Goal: Book appointment/travel/reservation

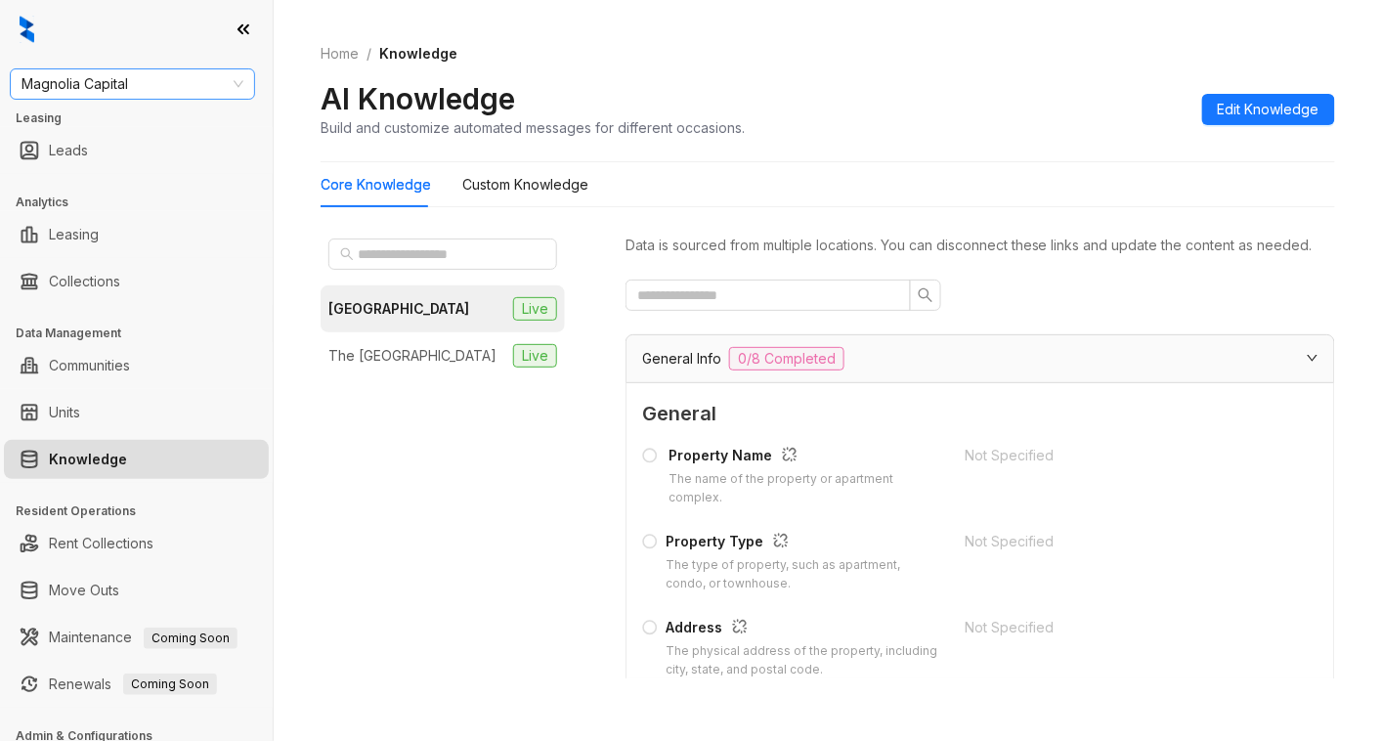
click at [181, 88] on span "Magnolia Capital" at bounding box center [133, 83] width 222 height 29
type input "****"
click at [154, 122] on div "Magnolia Capital" at bounding box center [132, 123] width 214 height 22
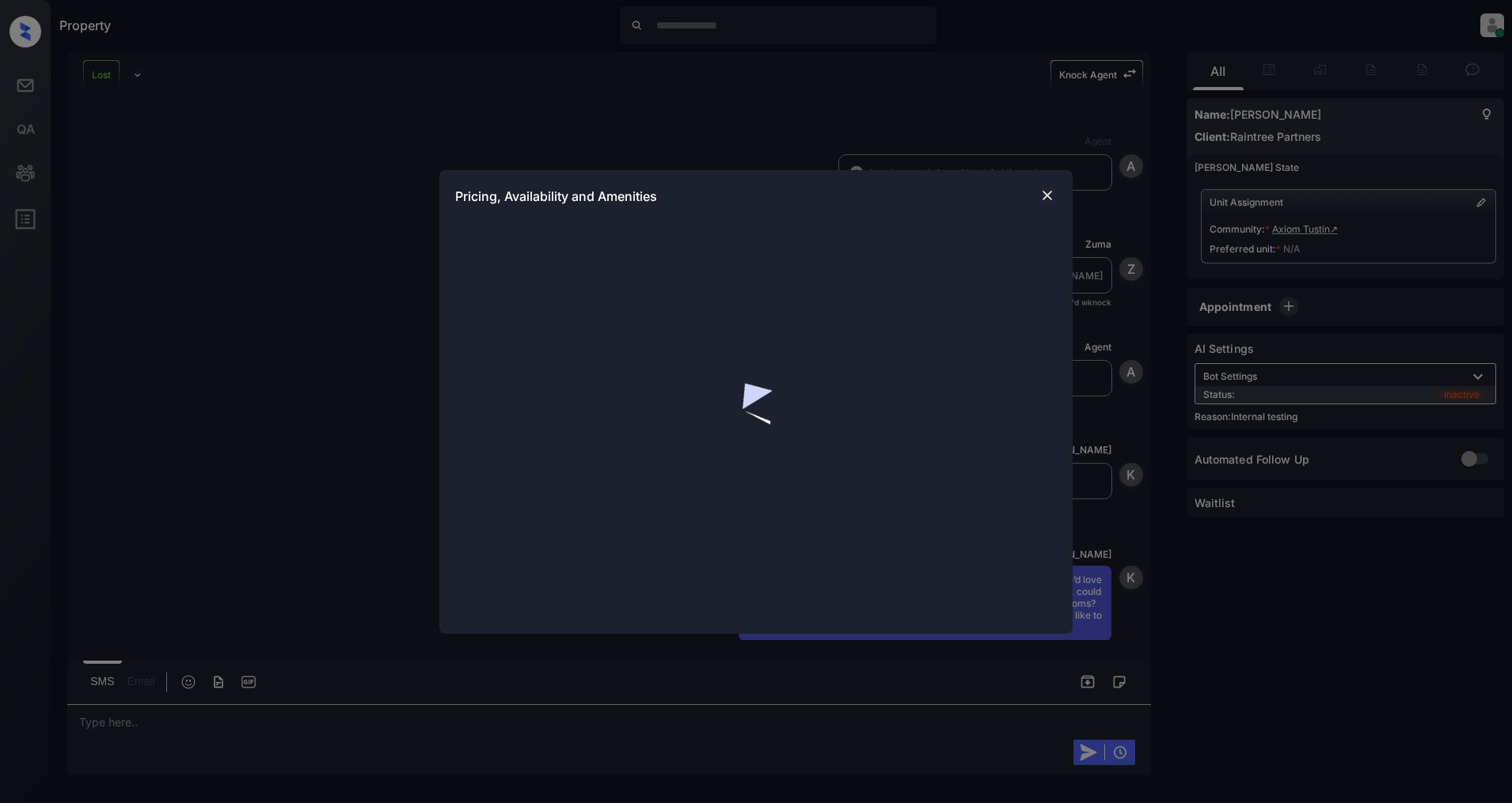
scroll to position [4873, 0]
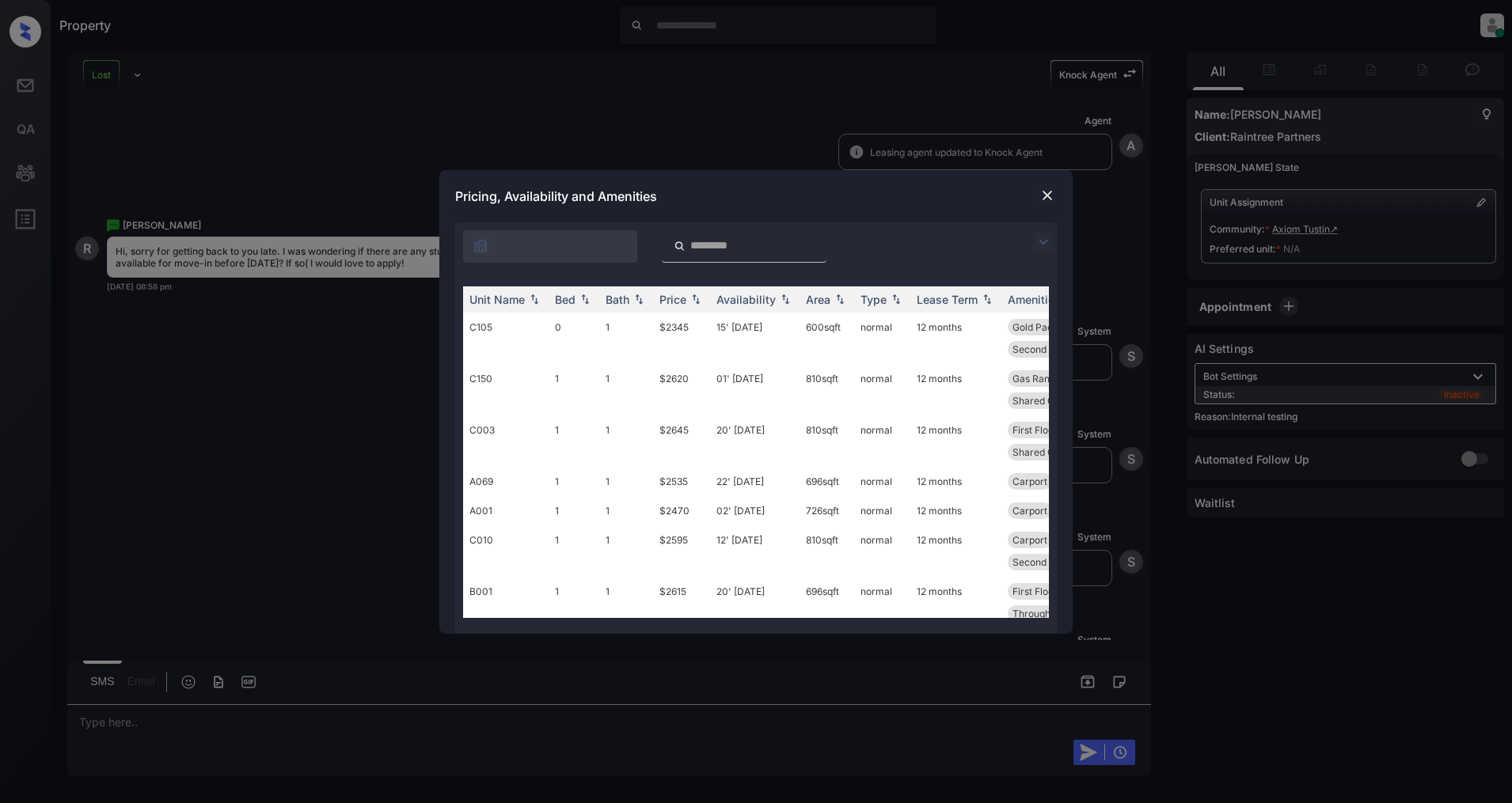
click at [1041, 249] on img at bounding box center [1043, 241] width 19 height 19
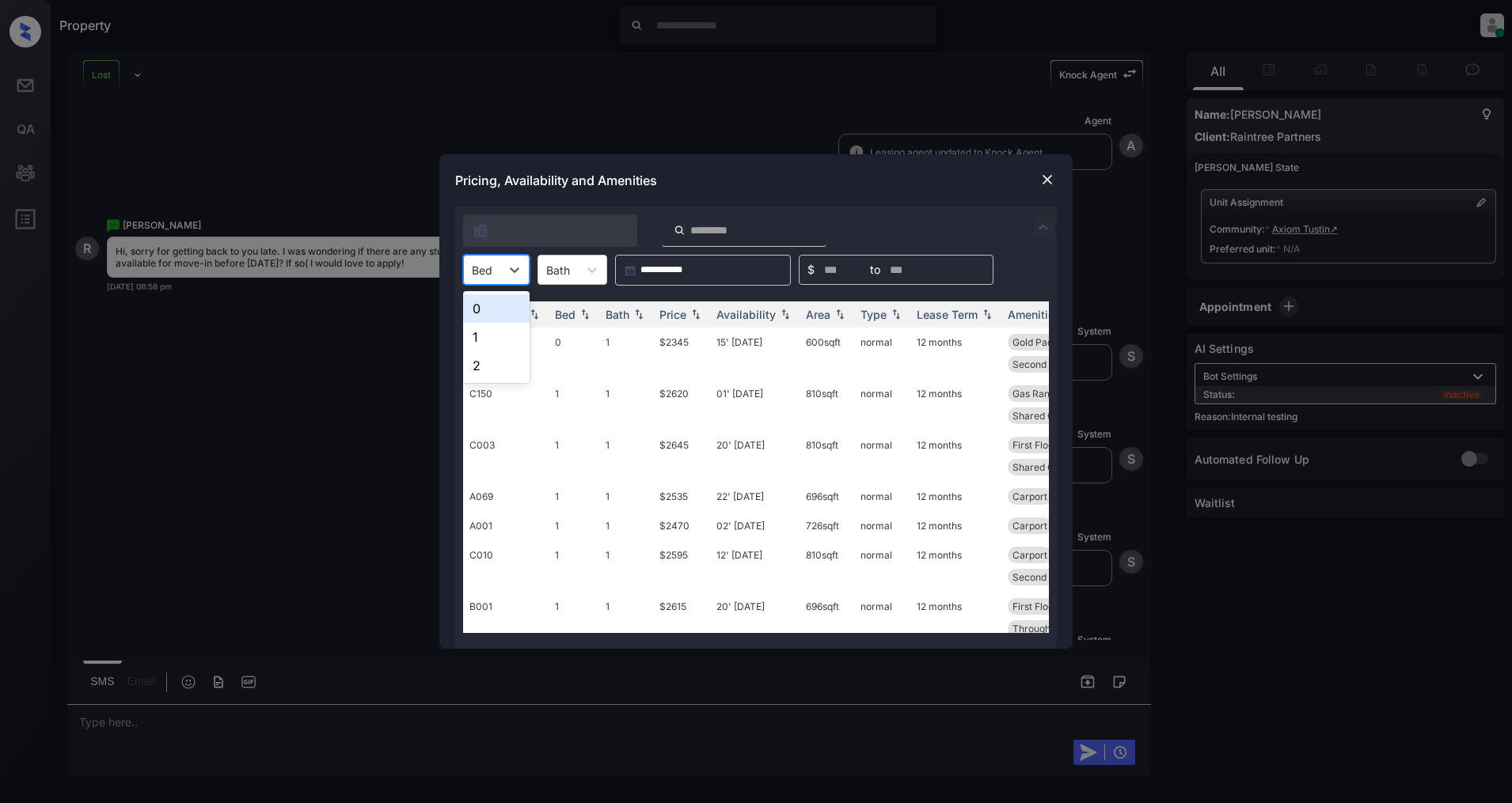
click at [500, 279] on div "Bed" at bounding box center [482, 270] width 36 height 23
click at [507, 314] on div "0" at bounding box center [496, 308] width 66 height 28
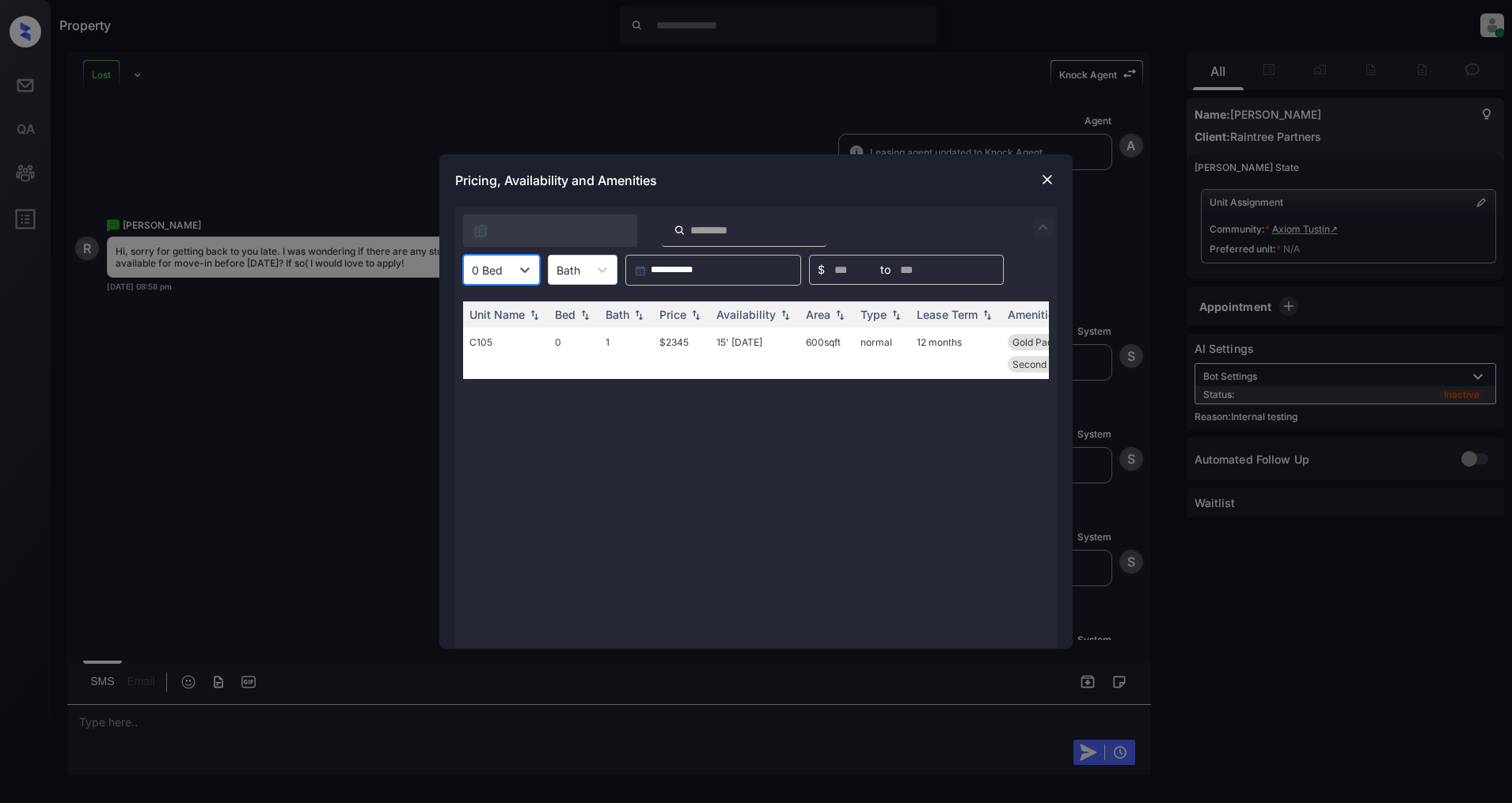
click at [706, 444] on div "Unit Name Bed Bath Price Availability Area Type Lease Term Amenities C105 0 1 $…" at bounding box center [756, 467] width 586 height 332
click at [518, 273] on icon at bounding box center [525, 270] width 16 height 16
click at [509, 314] on div "0" at bounding box center [501, 308] width 77 height 28
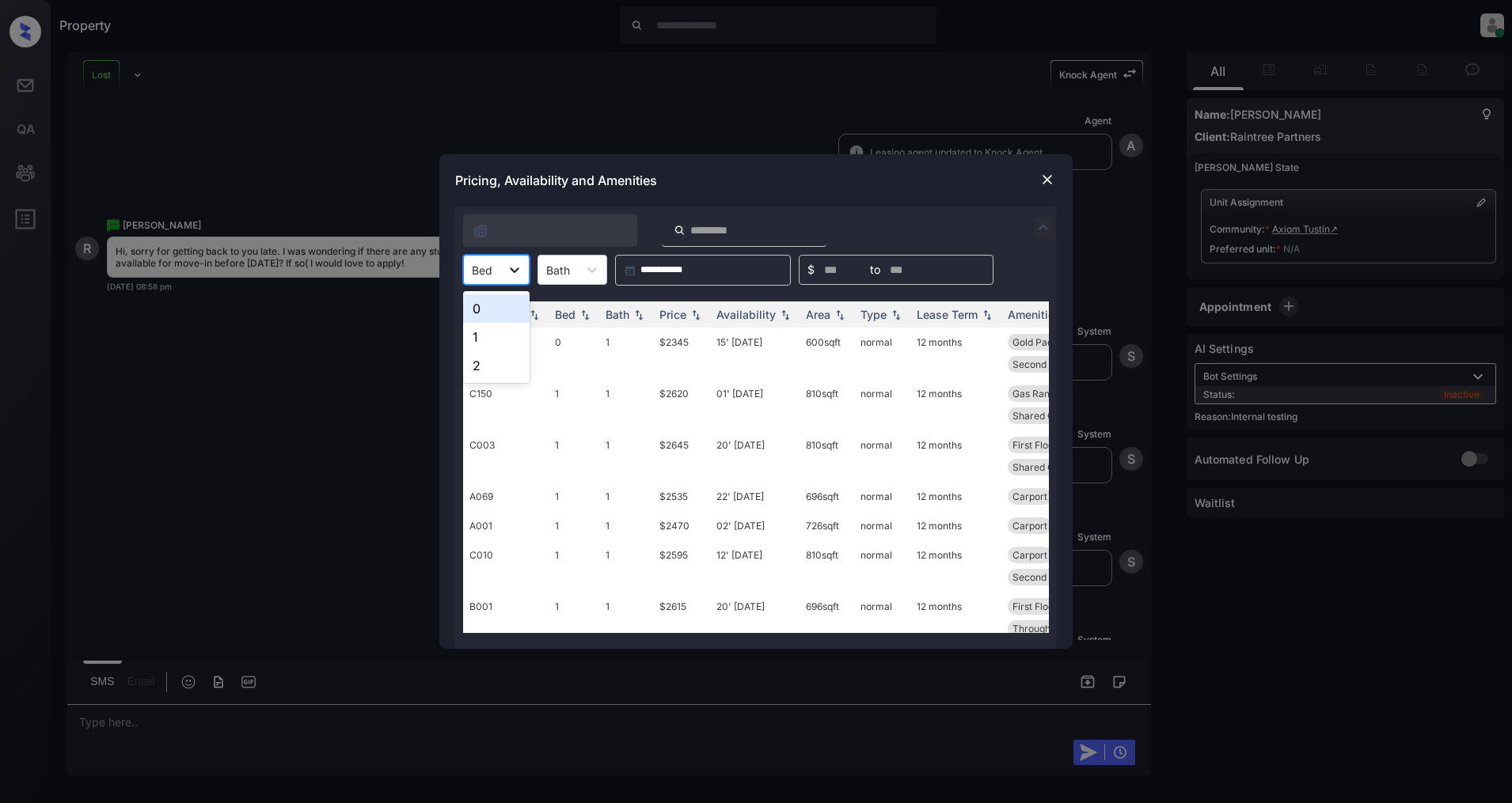
click at [514, 271] on icon at bounding box center [515, 270] width 10 height 6
click at [500, 301] on div "0" at bounding box center [496, 308] width 66 height 28
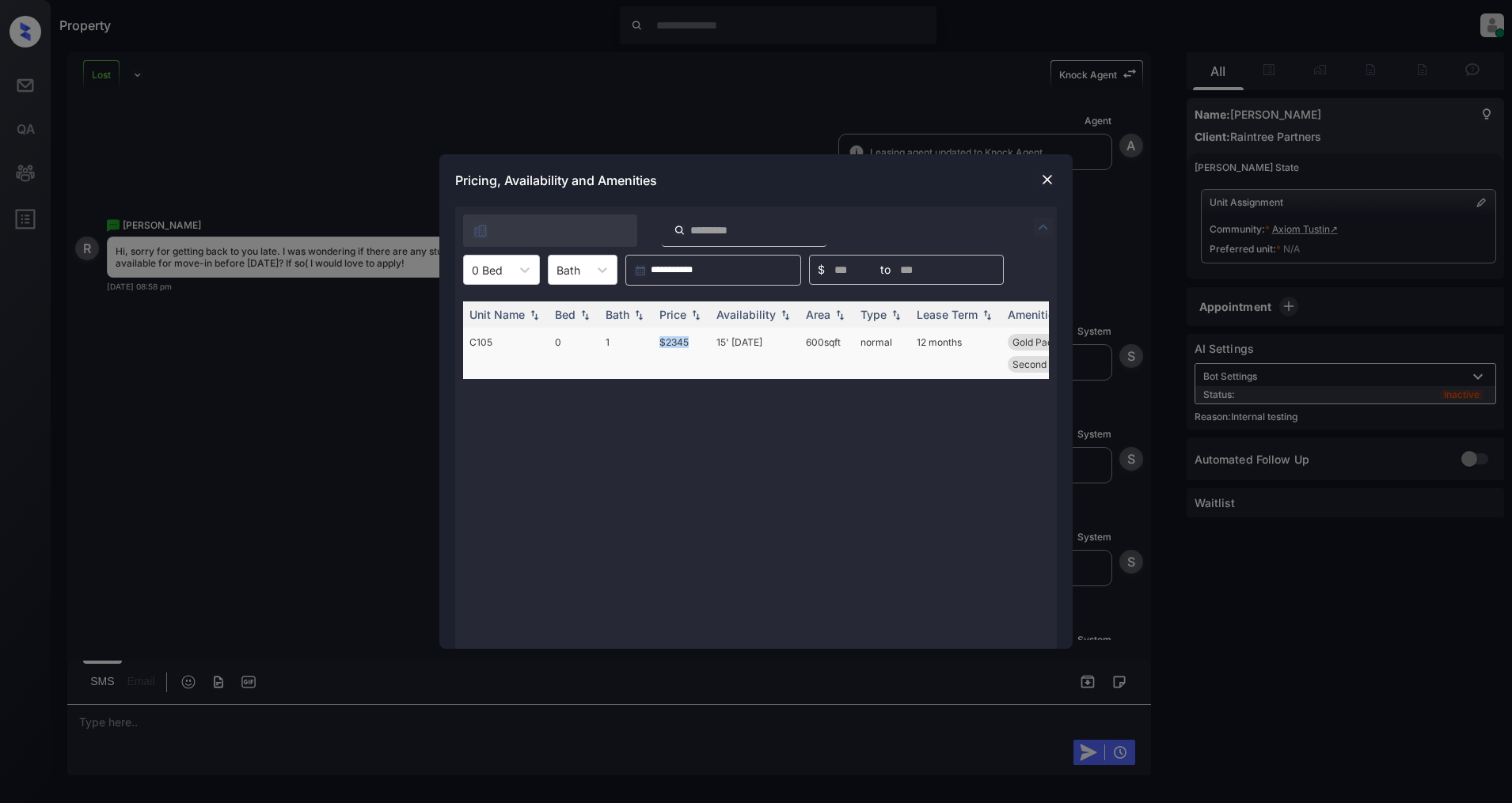
drag, startPoint x: 692, startPoint y: 341, endPoint x: 652, endPoint y: 341, distance: 40.0
click at [652, 341] on tr "C105 0 1 $2345 15' Aug 25 600 sqft normal 12 months Gold Package - ... Gas Rang…" at bounding box center [877, 354] width 828 height 52
copy tr "$2345"
click at [1053, 175] on img at bounding box center [1048, 180] width 16 height 16
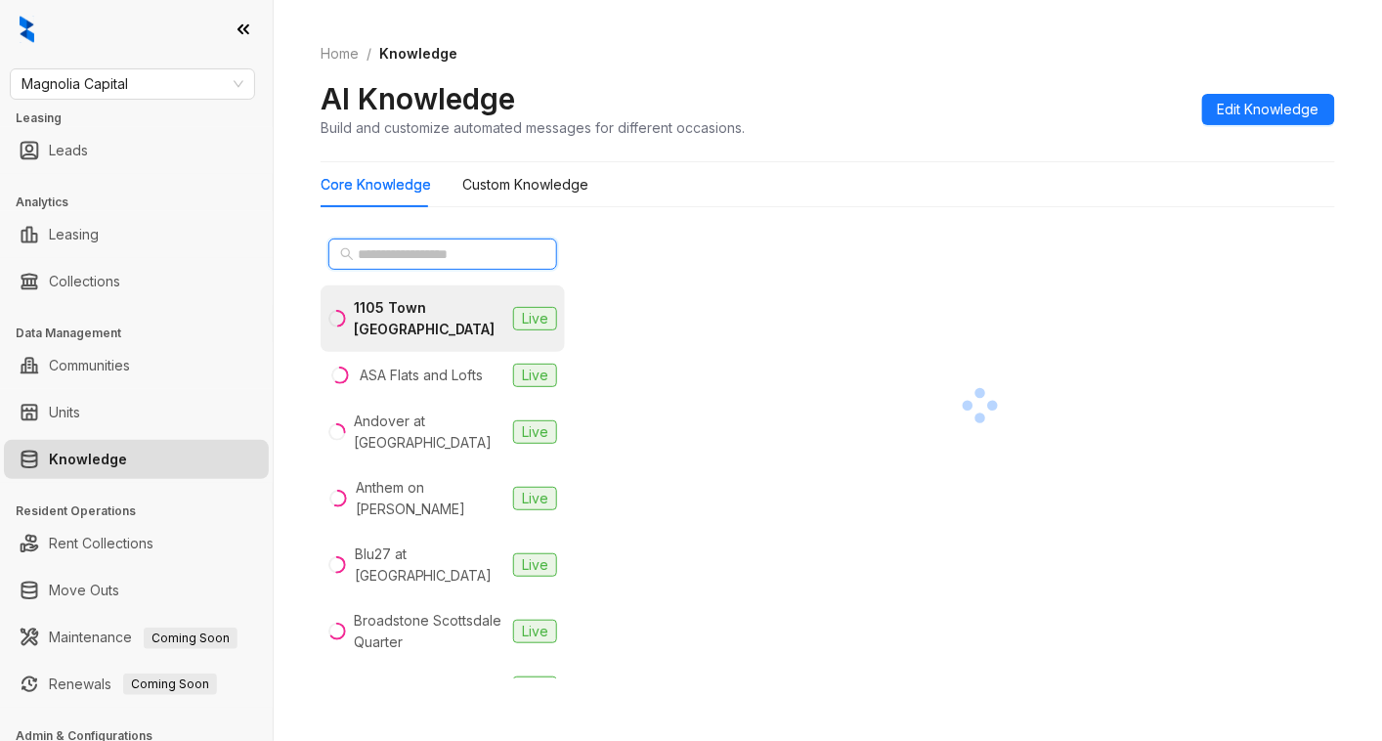
click at [391, 258] on input "text" at bounding box center [444, 254] width 172 height 22
click at [415, 309] on div "1105 Town Brookhaven" at bounding box center [430, 318] width 152 height 43
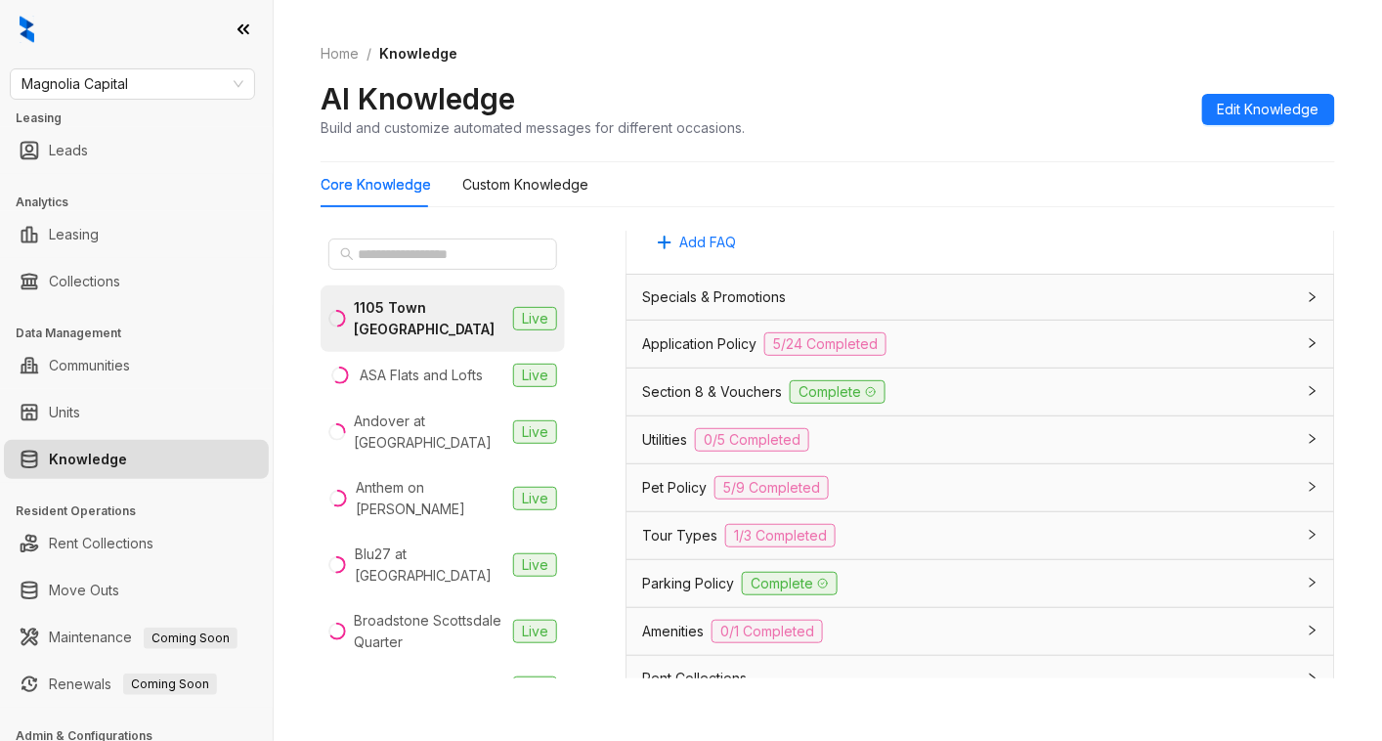
scroll to position [1433, 0]
click at [925, 448] on div "Utilities 0/5 Completed" at bounding box center [968, 435] width 653 height 23
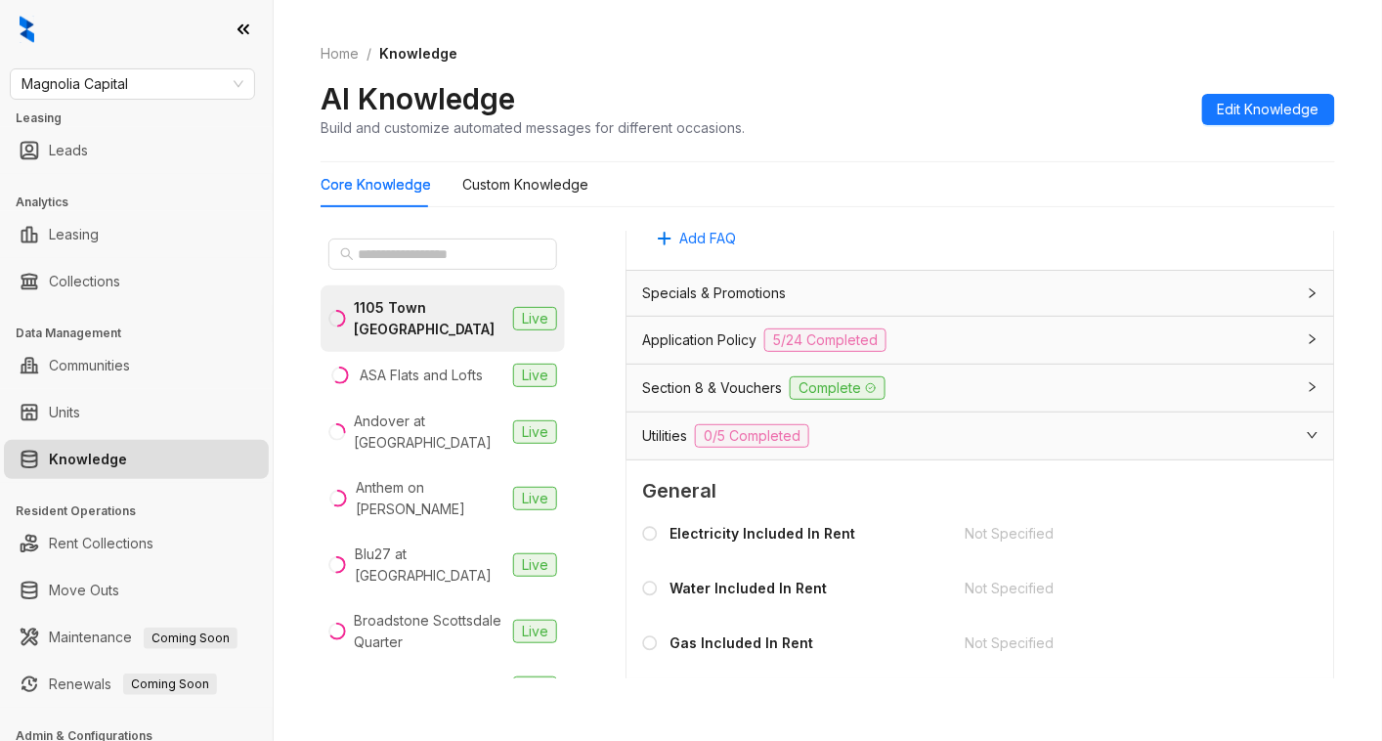
click at [901, 448] on div "Utilities 0/5 Completed" at bounding box center [968, 435] width 653 height 23
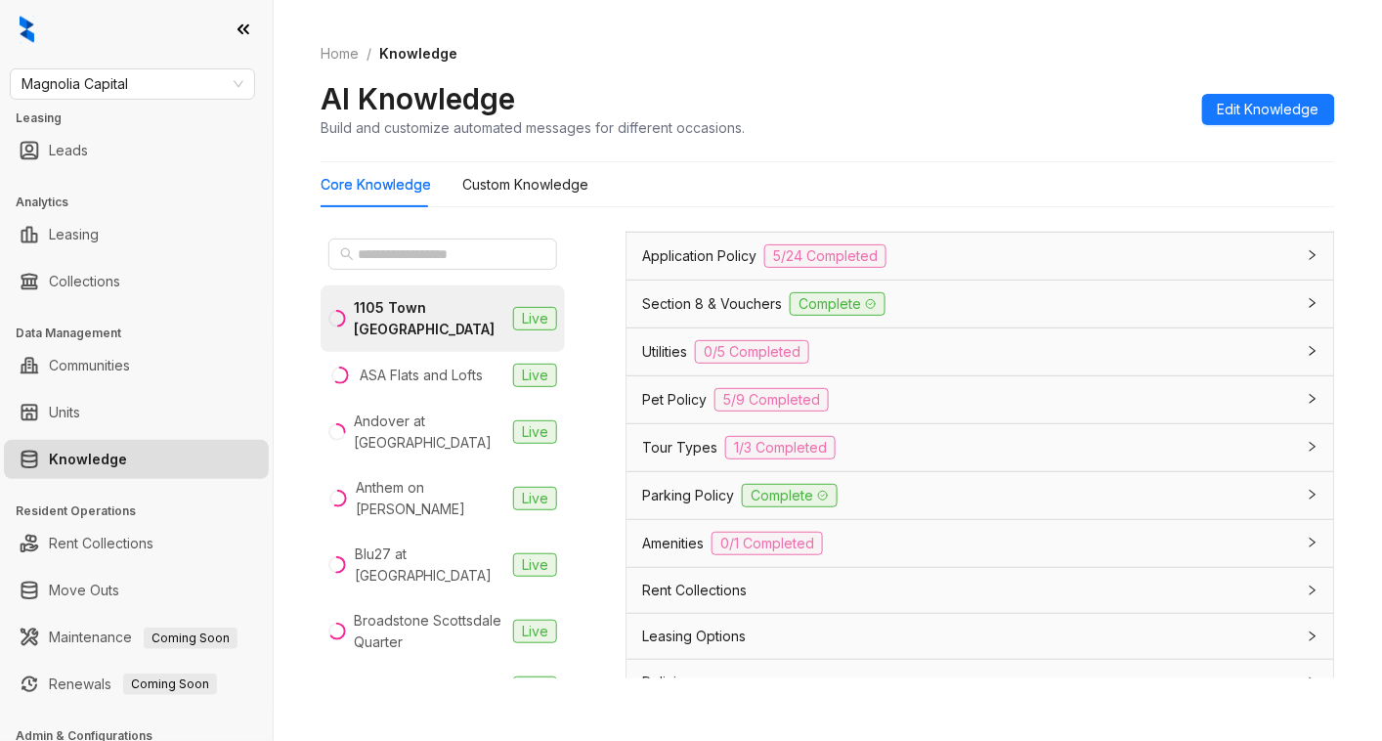
scroll to position [1564, 0]
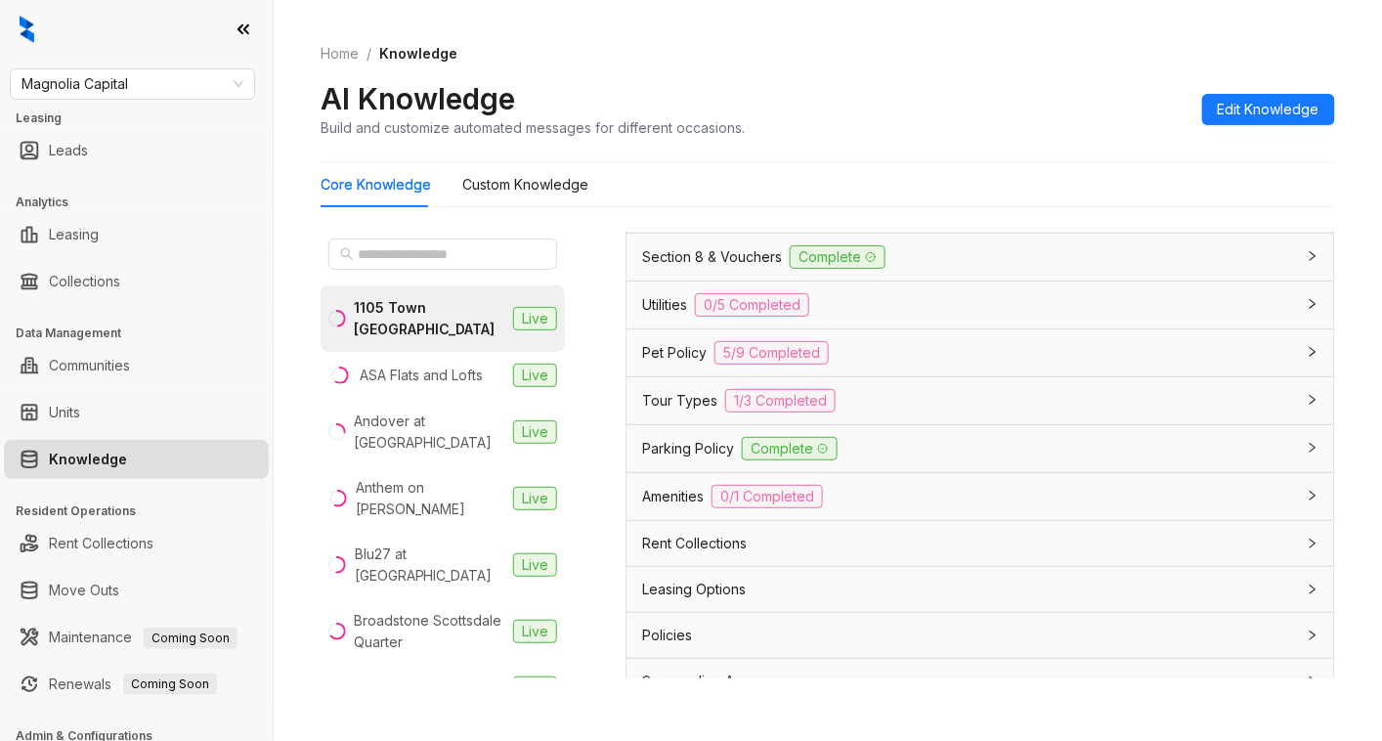
click at [976, 460] on div "Parking Policy Complete" at bounding box center [968, 448] width 653 height 23
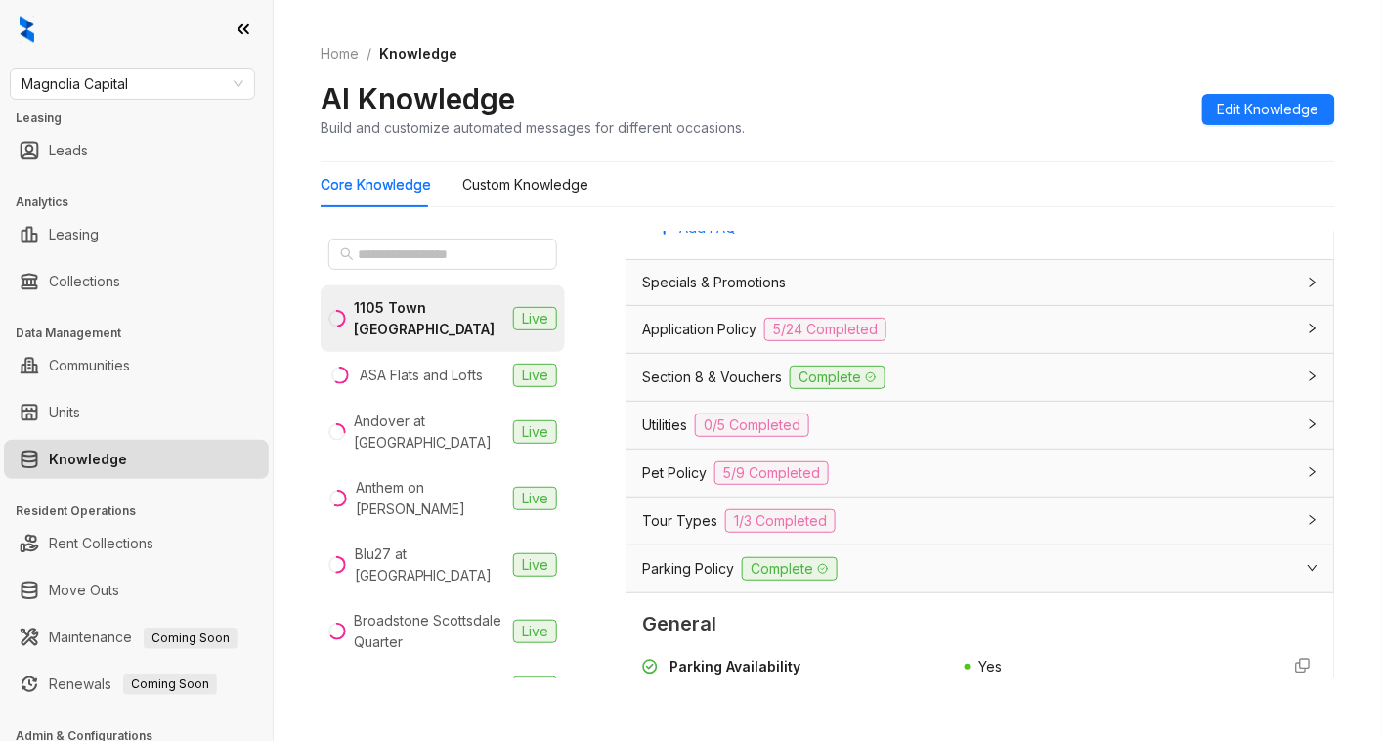
scroll to position [1433, 0]
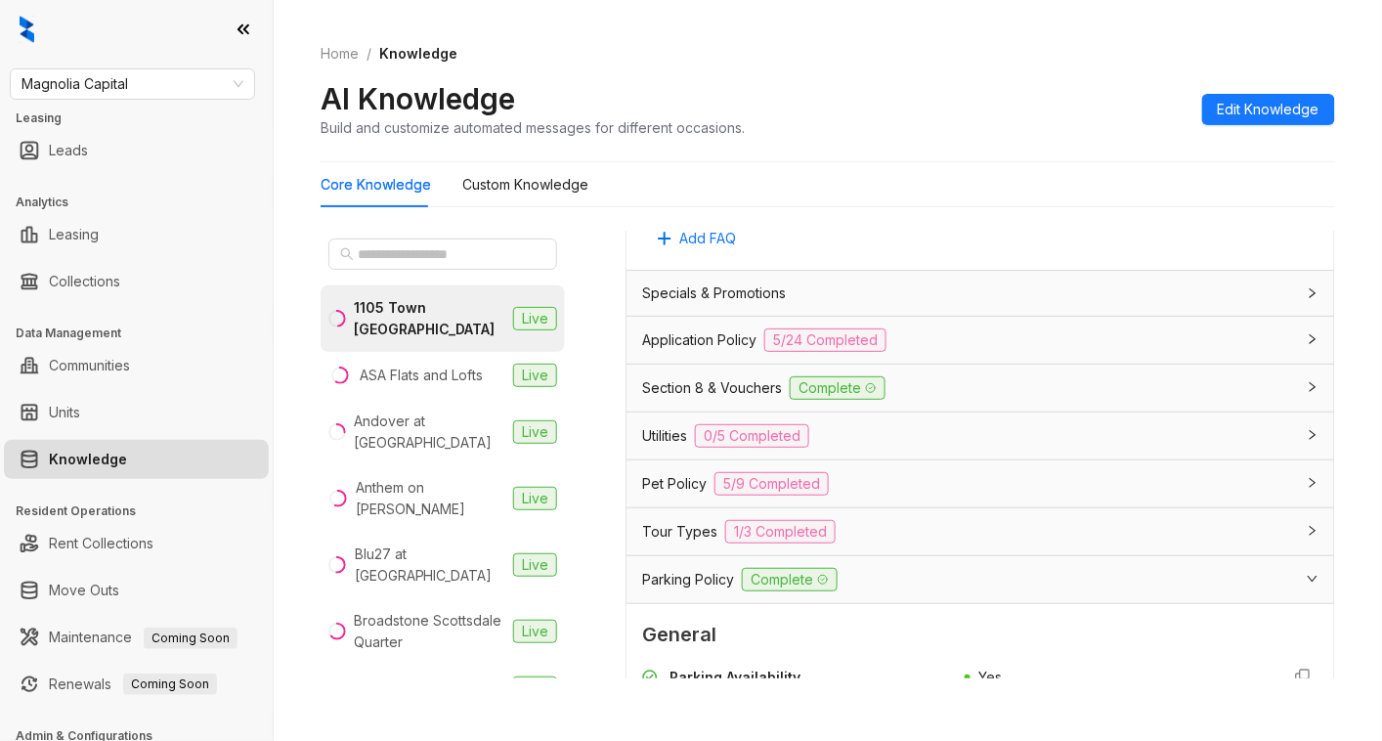
click at [978, 544] on div "Tour Types 1/3 Completed" at bounding box center [968, 531] width 653 height 23
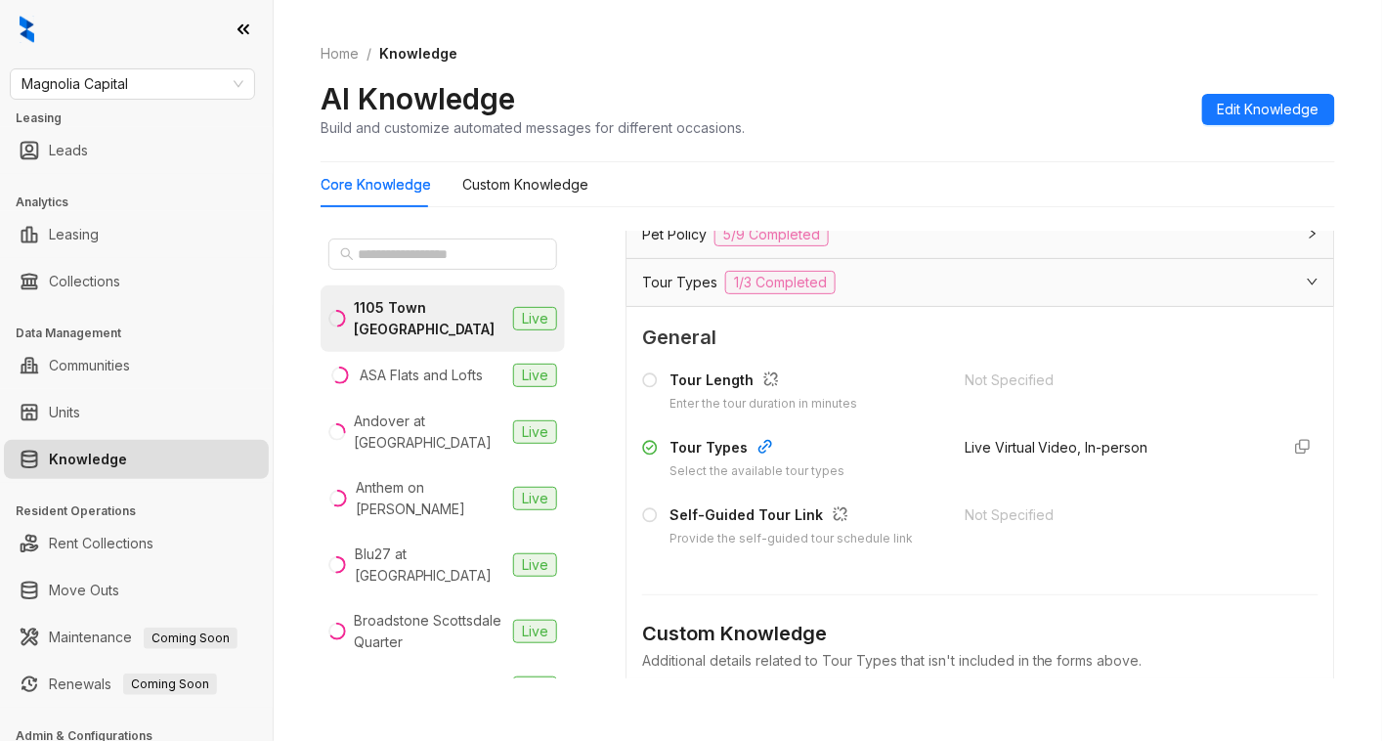
scroll to position [1694, 0]
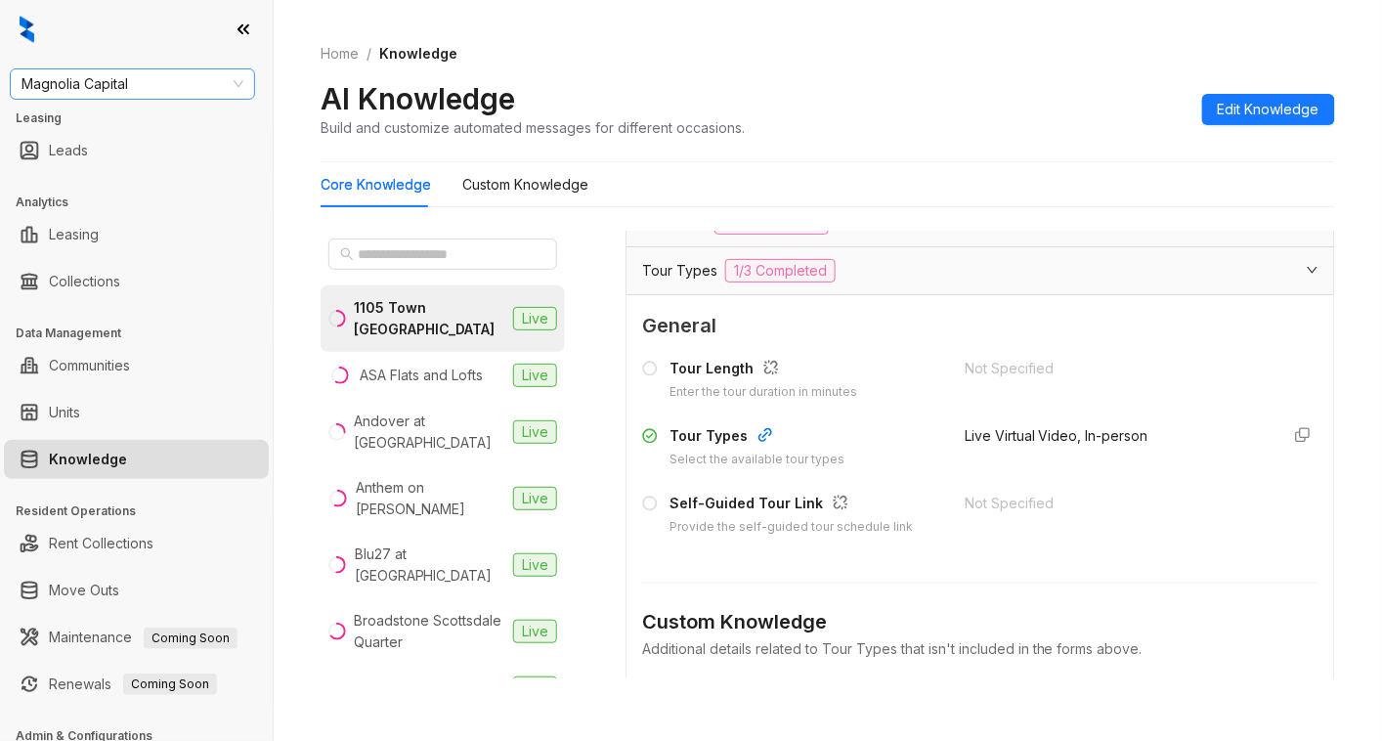
click at [157, 84] on span "Magnolia Capital" at bounding box center [133, 83] width 222 height 29
type input "***"
click at [110, 129] on div "AMG" at bounding box center [132, 123] width 214 height 22
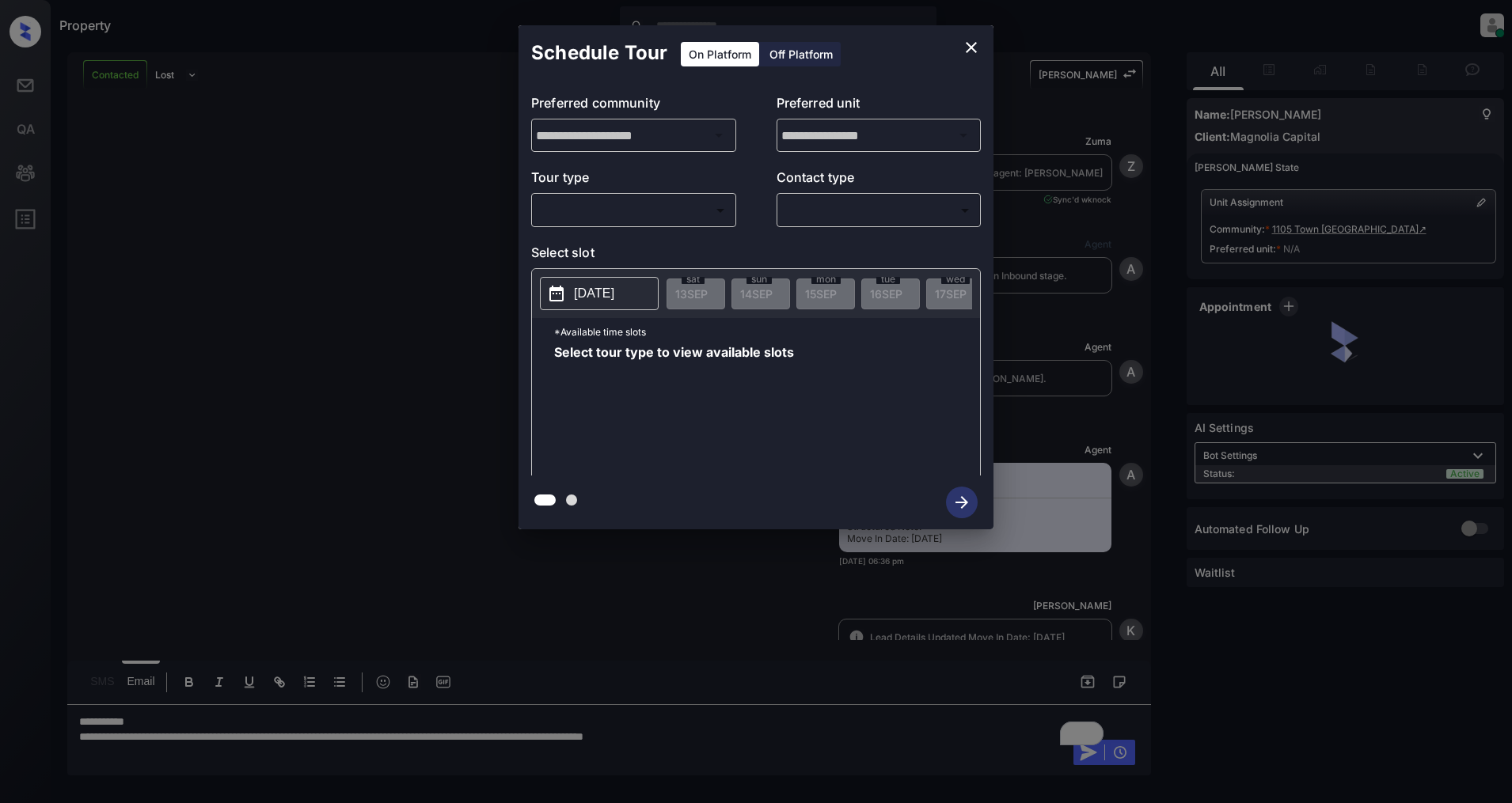
scroll to position [763, 0]
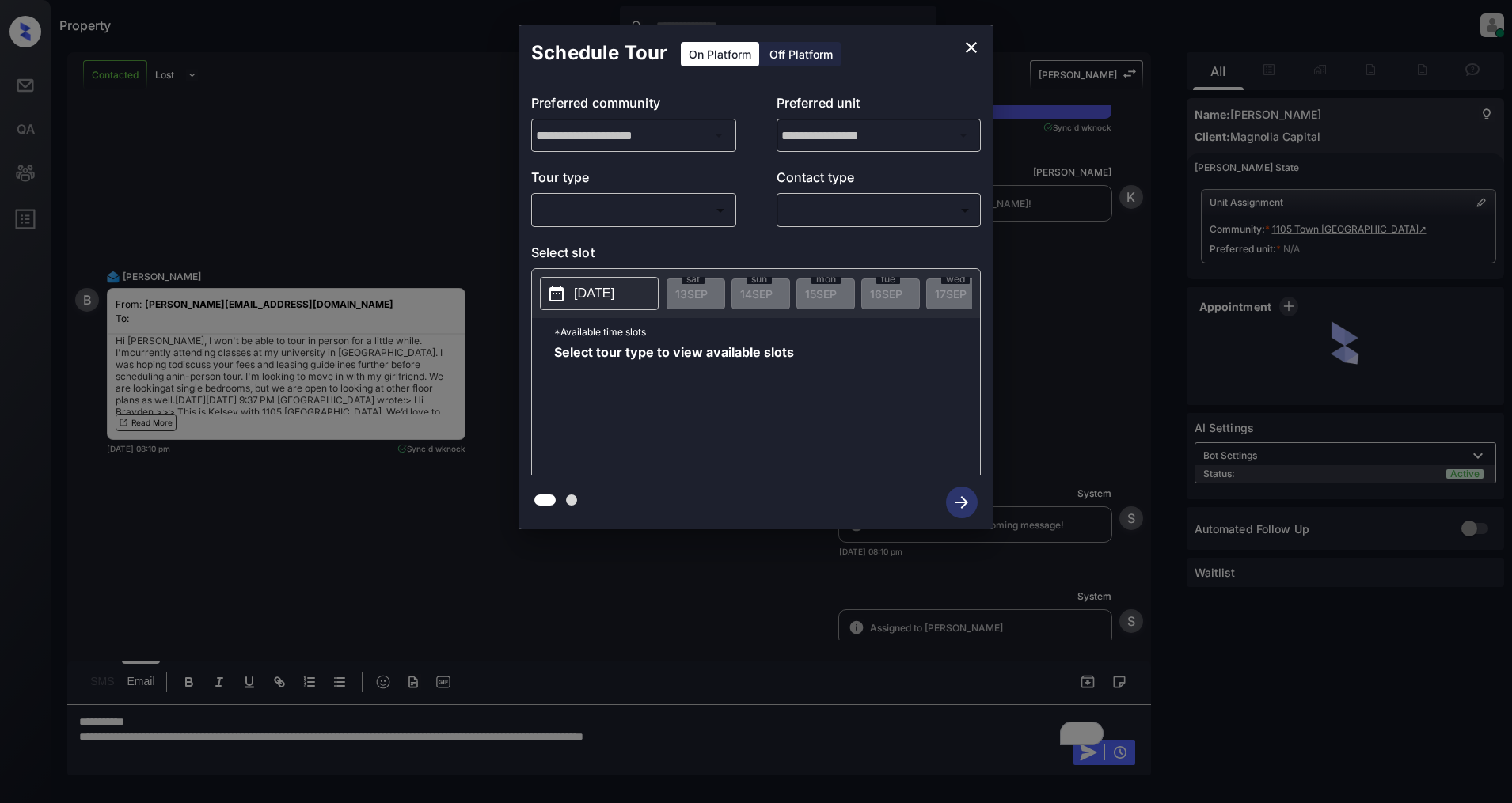
click at [622, 222] on body "Property Patrick Deasis Online Set yourself offline Set yourself on break Profi…" at bounding box center [756, 402] width 1512 height 803
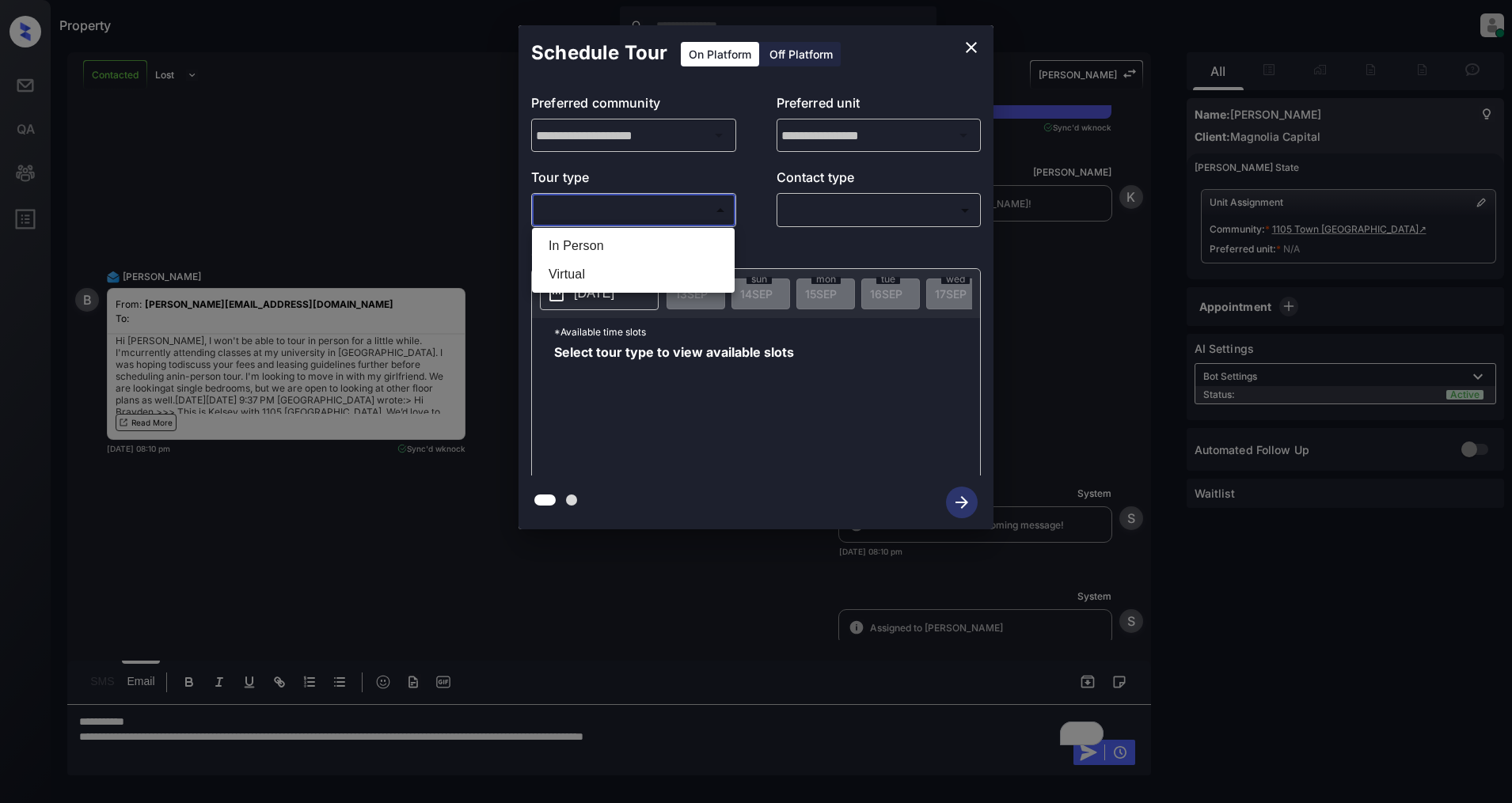
click at [974, 45] on div at bounding box center [756, 402] width 1512 height 803
click at [973, 48] on icon "close" at bounding box center [971, 47] width 19 height 19
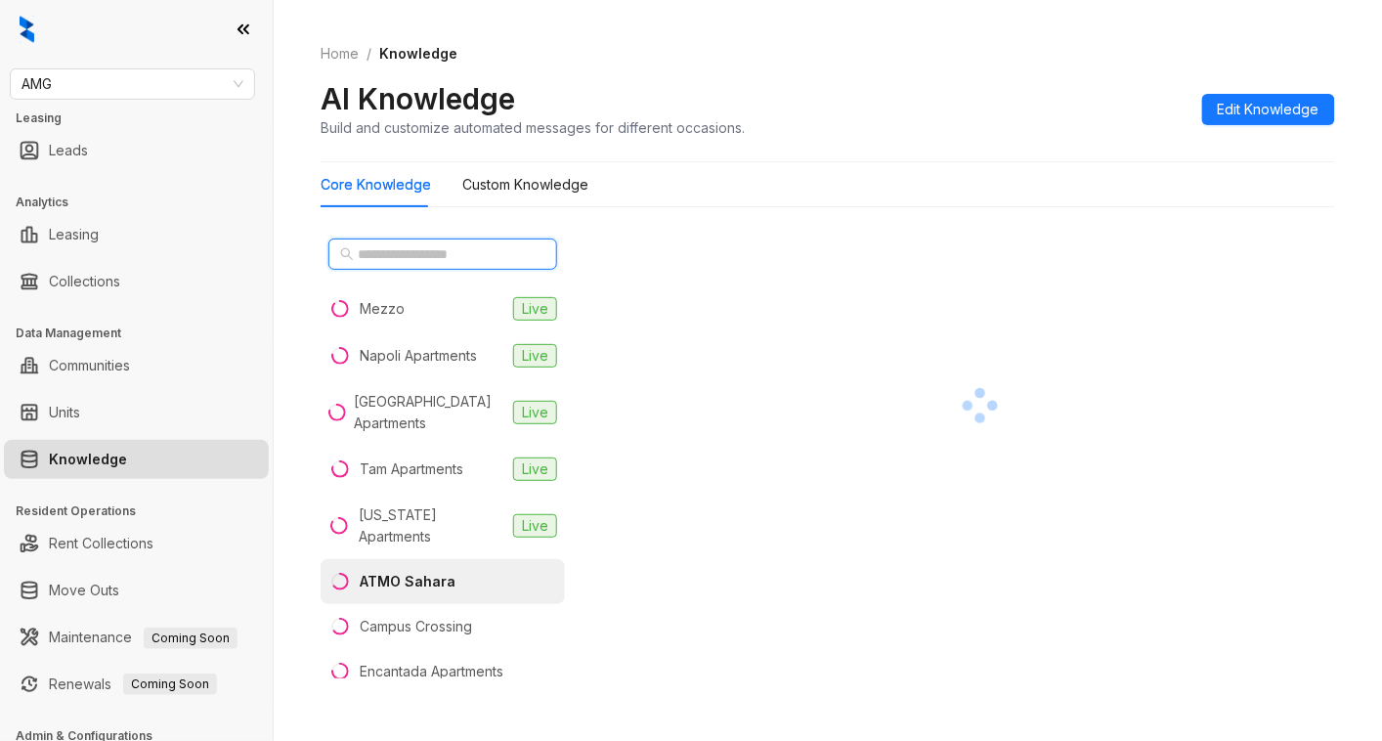
click at [424, 251] on input "text" at bounding box center [444, 254] width 172 height 22
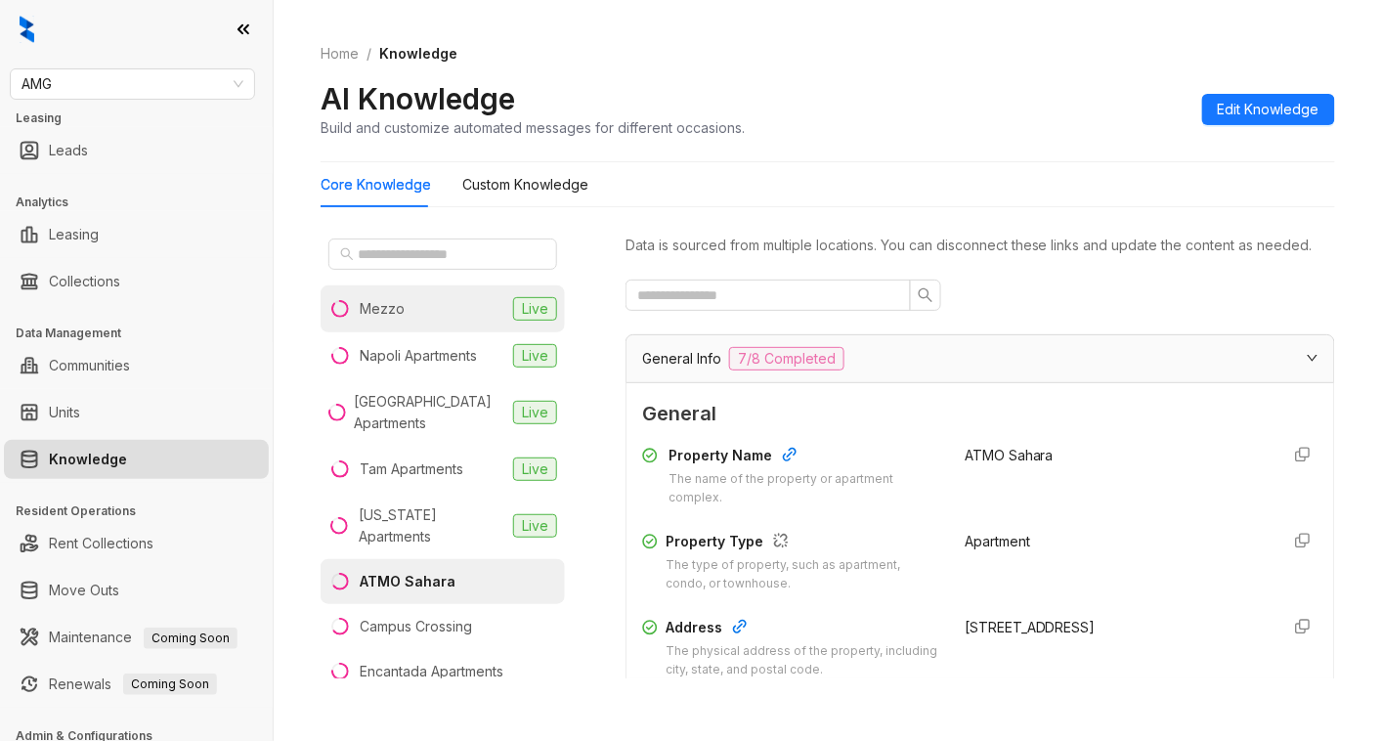
click at [385, 306] on div "Mezzo" at bounding box center [382, 309] width 45 height 22
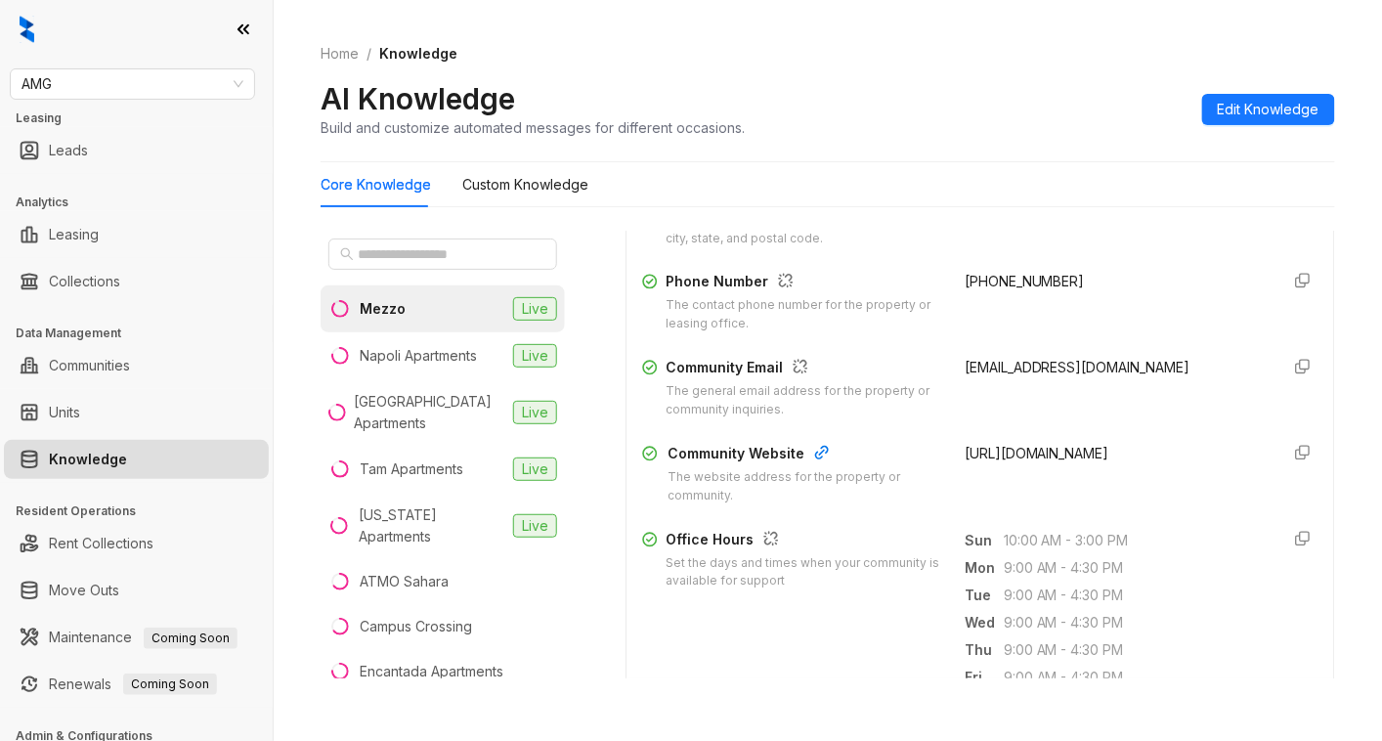
scroll to position [391, 0]
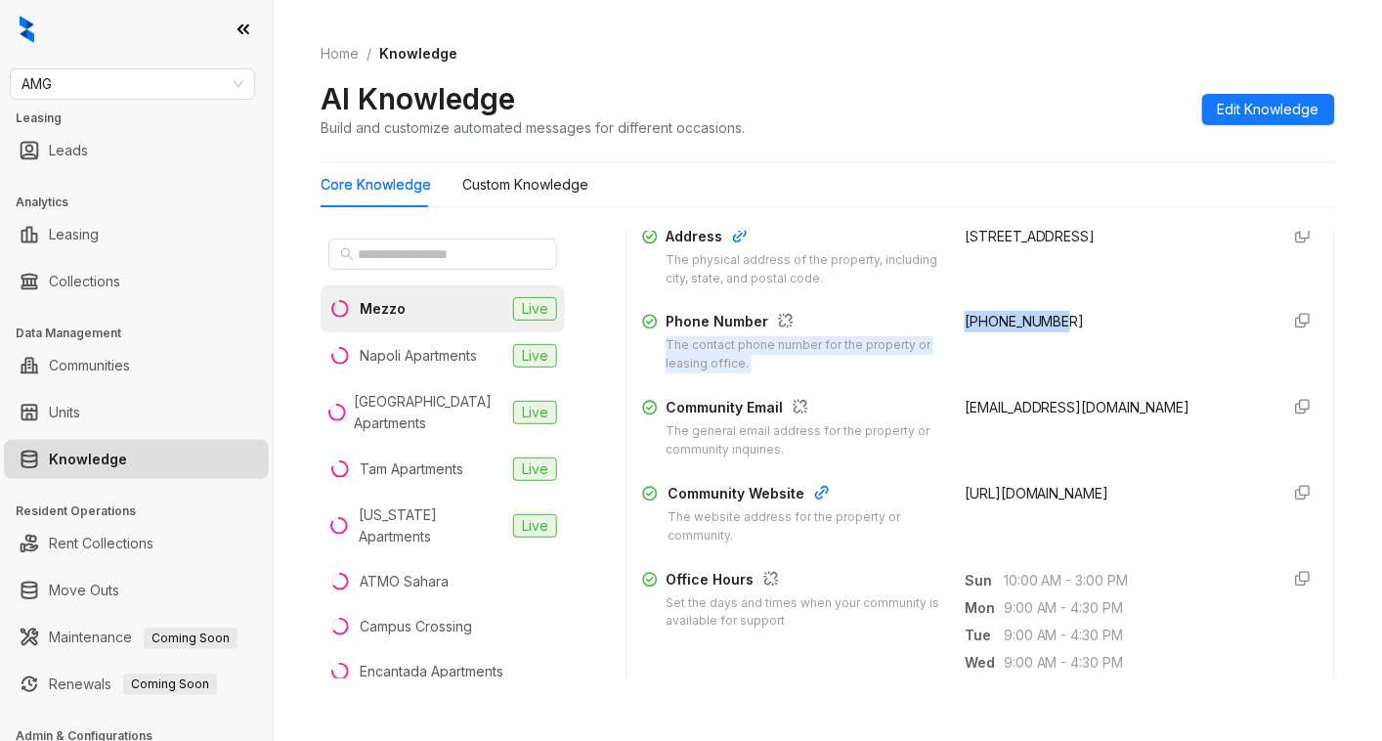
drag, startPoint x: 1045, startPoint y: 338, endPoint x: 916, endPoint y: 337, distance: 129.1
click at [916, 337] on div "Phone Number The contact phone number for the property or leasing office. [PHON…" at bounding box center [980, 342] width 677 height 63
click at [1080, 353] on div "[PHONE_NUMBER]" at bounding box center [1114, 342] width 299 height 63
drag, startPoint x: 1072, startPoint y: 348, endPoint x: 936, endPoint y: 332, distance: 137.8
click at [936, 332] on div "Property Name The name of the property or apartment complex. Mezzo Property Typ…" at bounding box center [980, 299] width 677 height 506
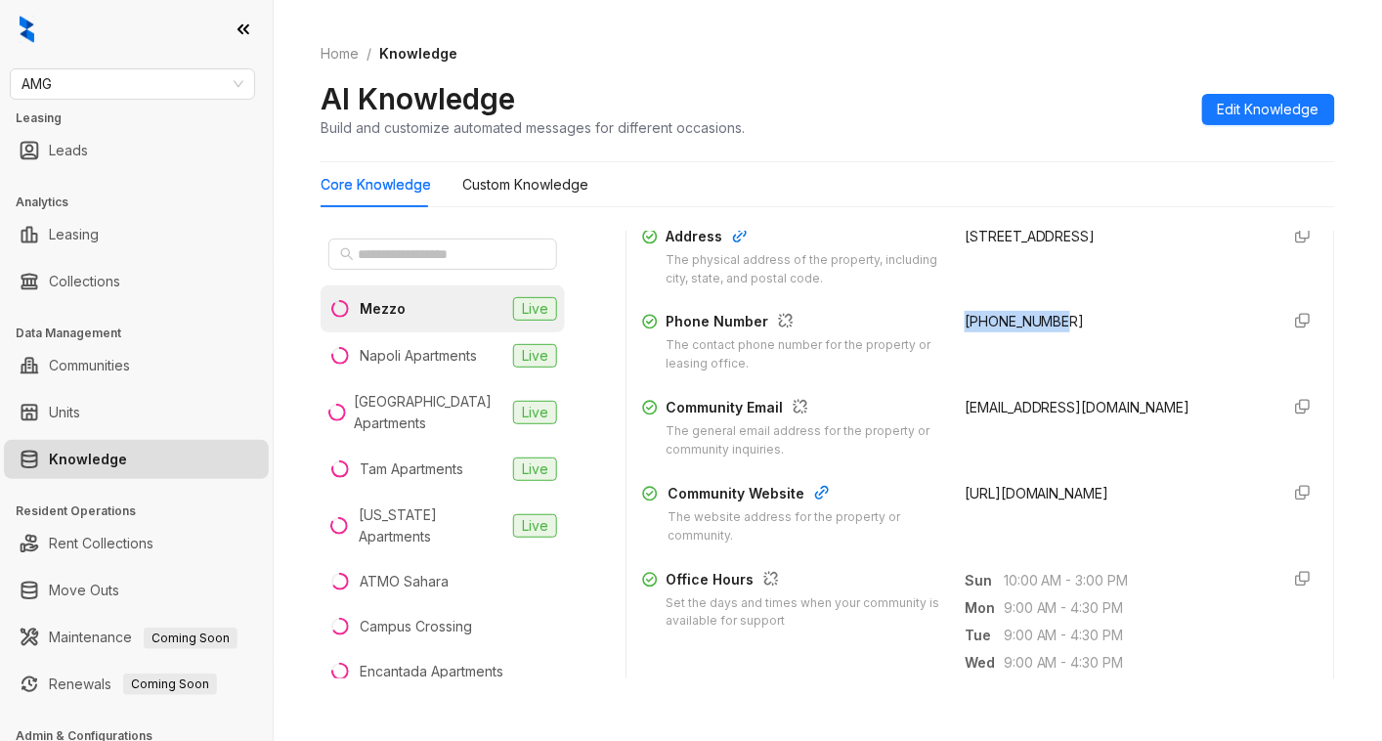
copy span "[PHONE_NUMBER]"
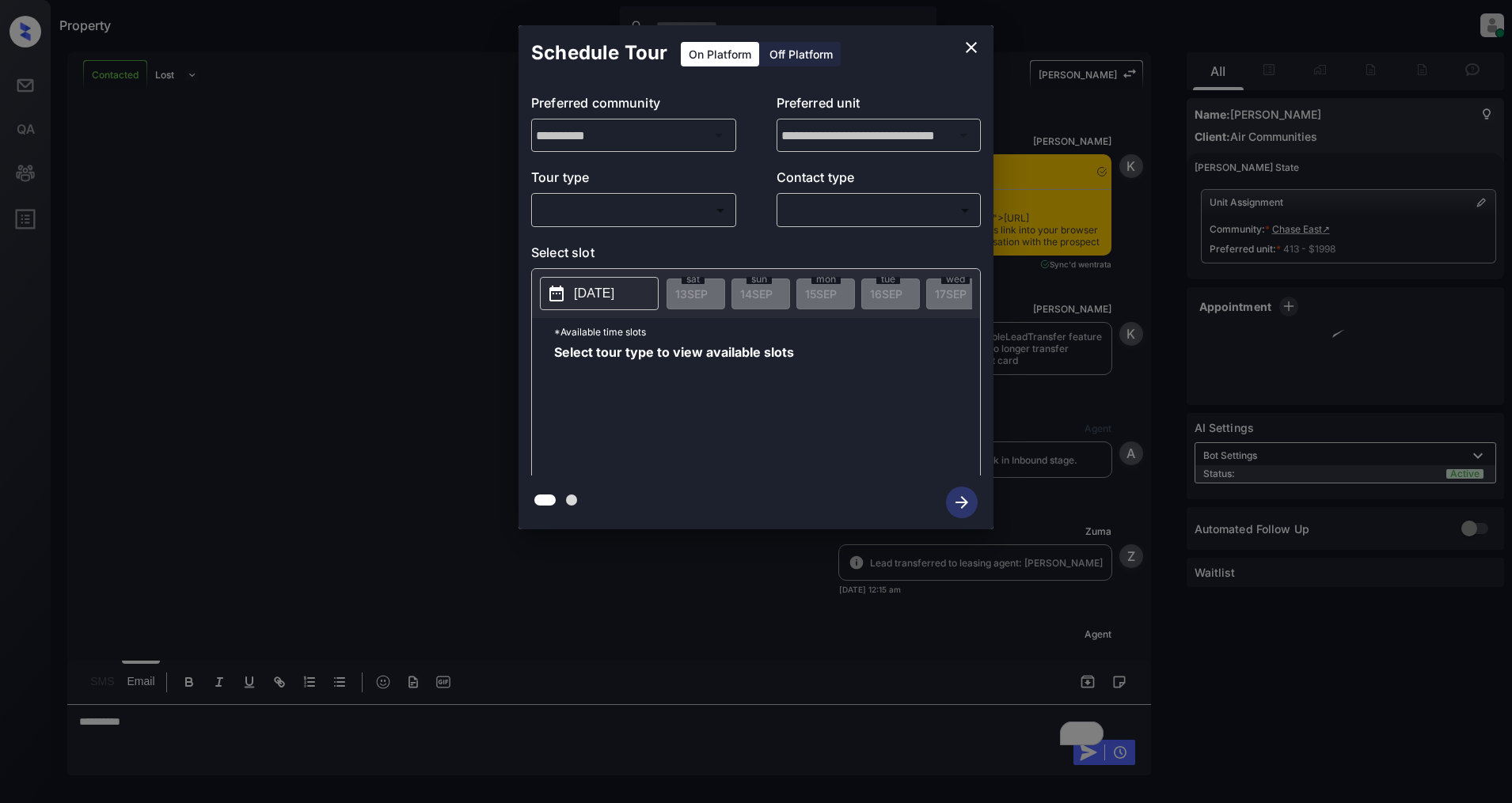
scroll to position [3707, 0]
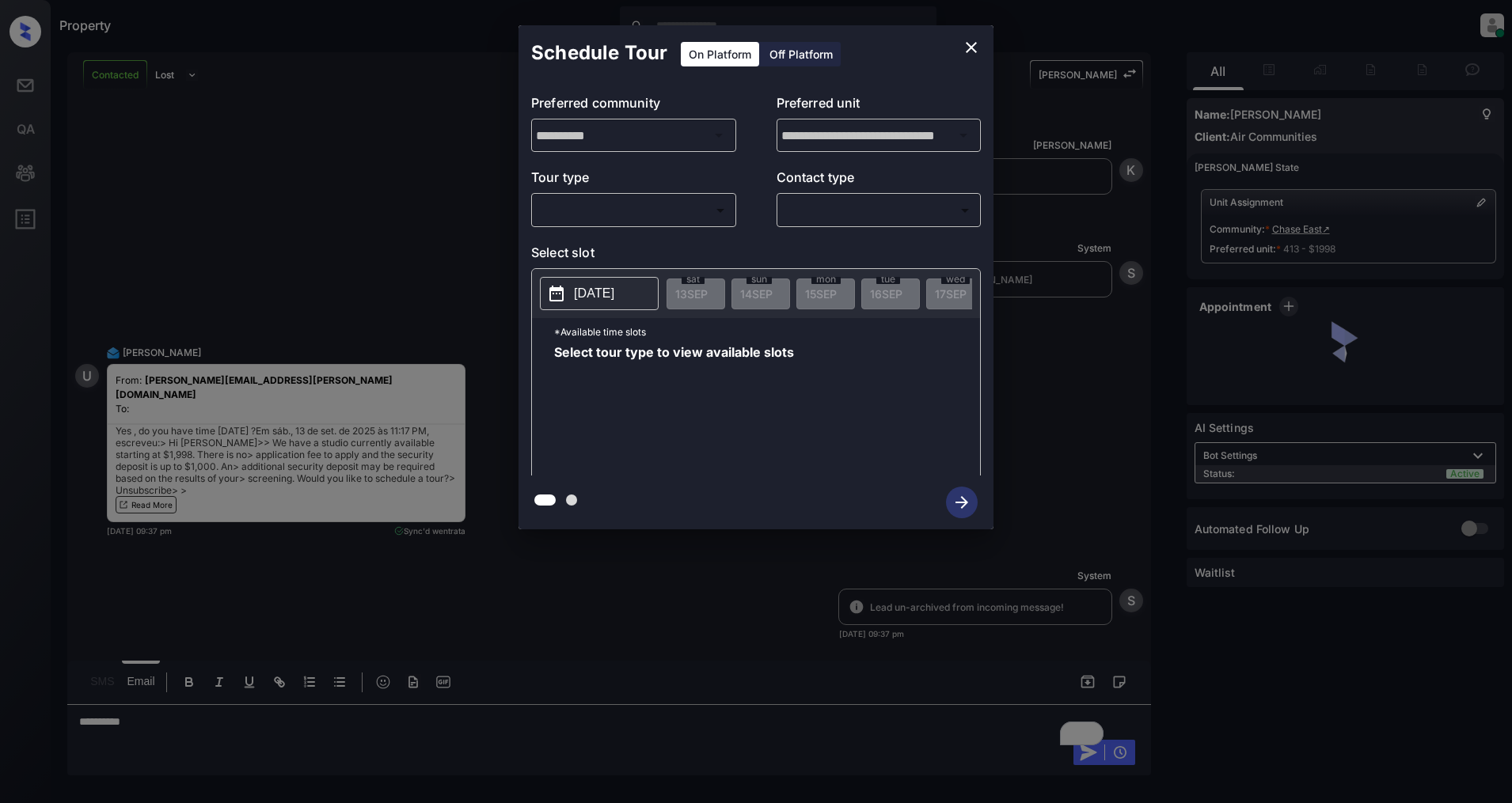
click at [676, 208] on body "Property [PERSON_NAME] Online Set yourself offline Set yourself on break Profil…" at bounding box center [756, 402] width 1512 height 803
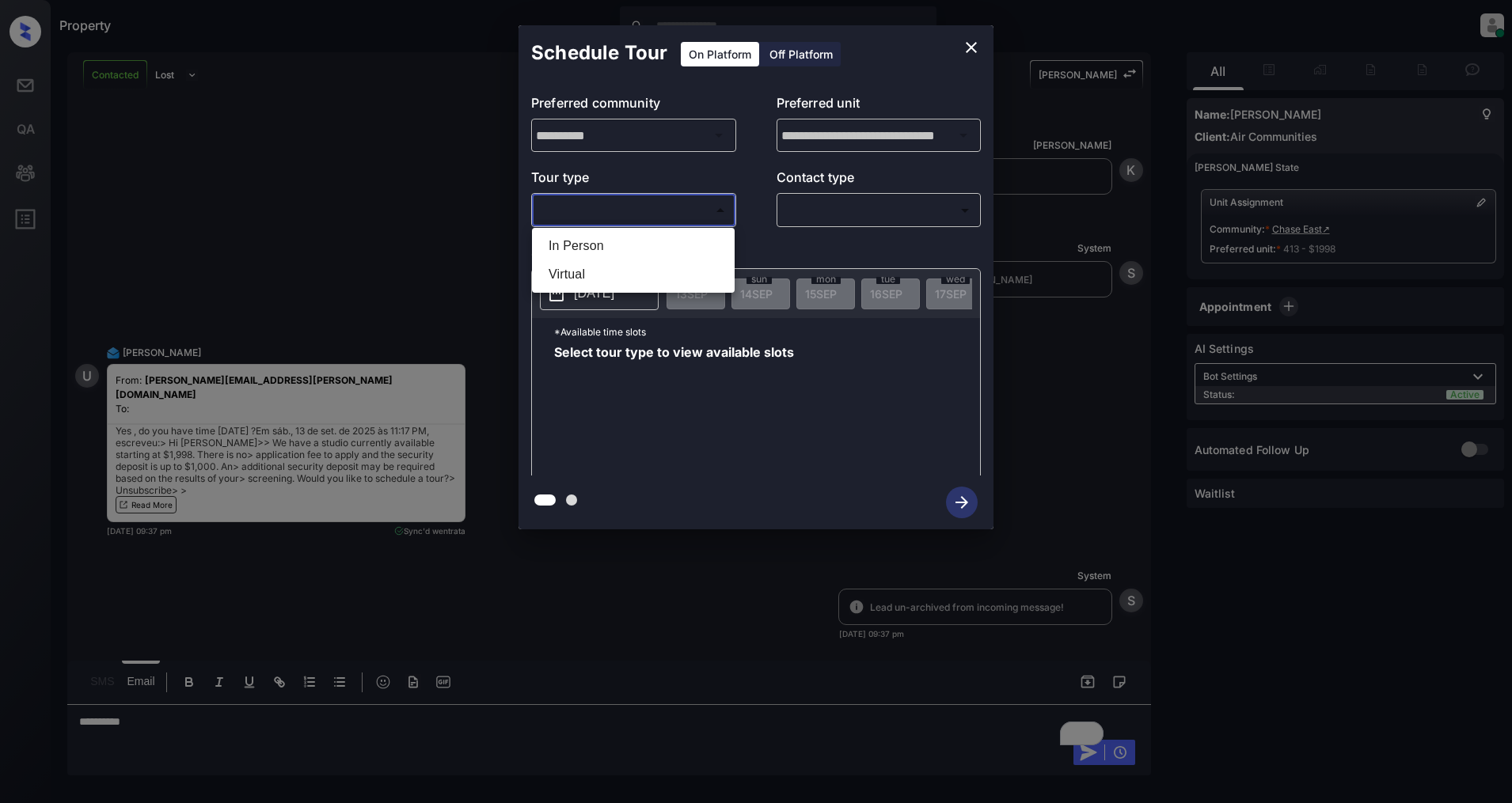
click at [594, 235] on li "In Person" at bounding box center [633, 245] width 195 height 28
type input "********"
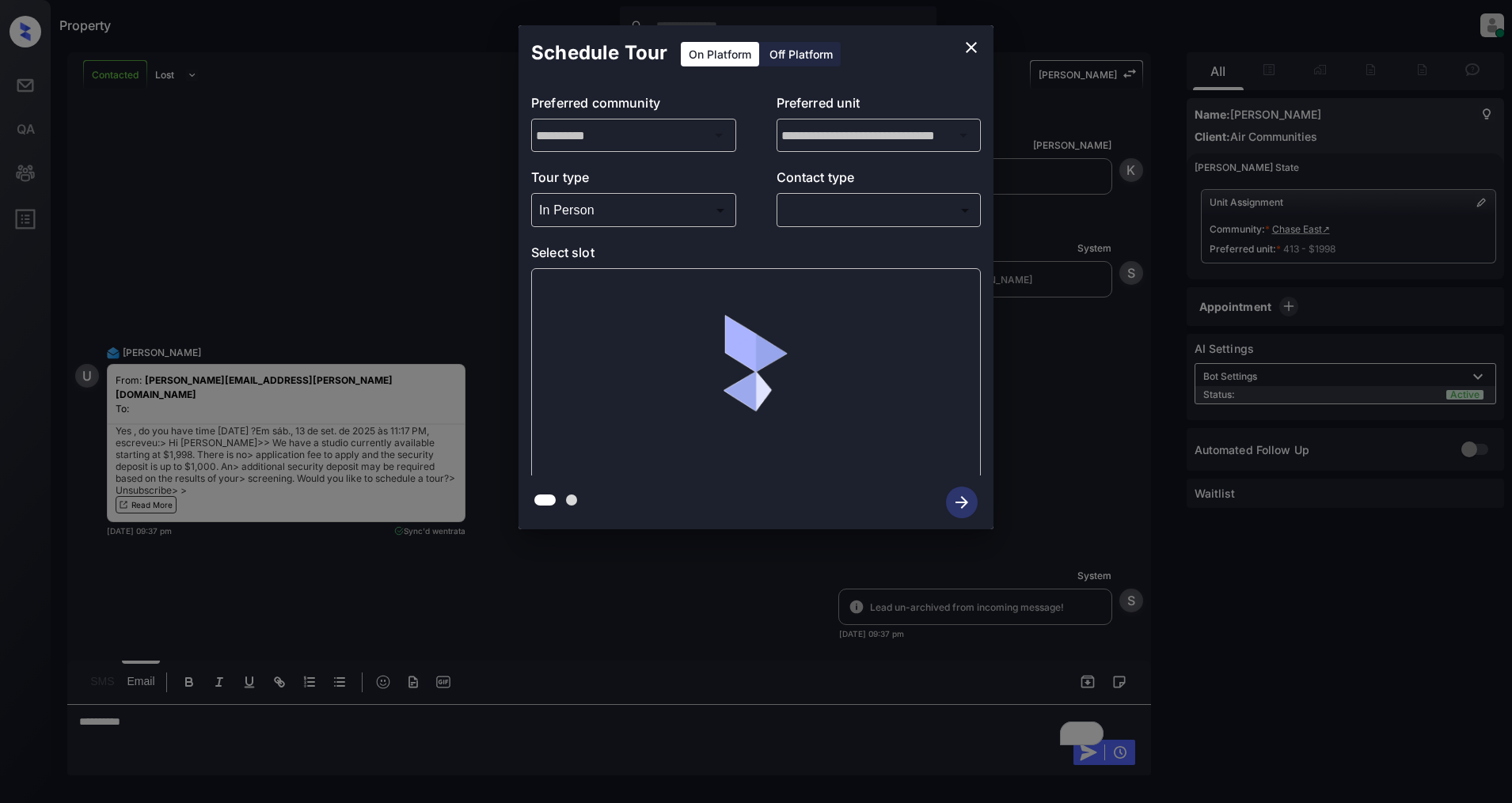
click at [803, 195] on div "​ ​" at bounding box center [879, 210] width 205 height 34
click at [833, 223] on body "Property [PERSON_NAME] Online Set yourself offline Set yourself on break Profil…" at bounding box center [756, 402] width 1512 height 803
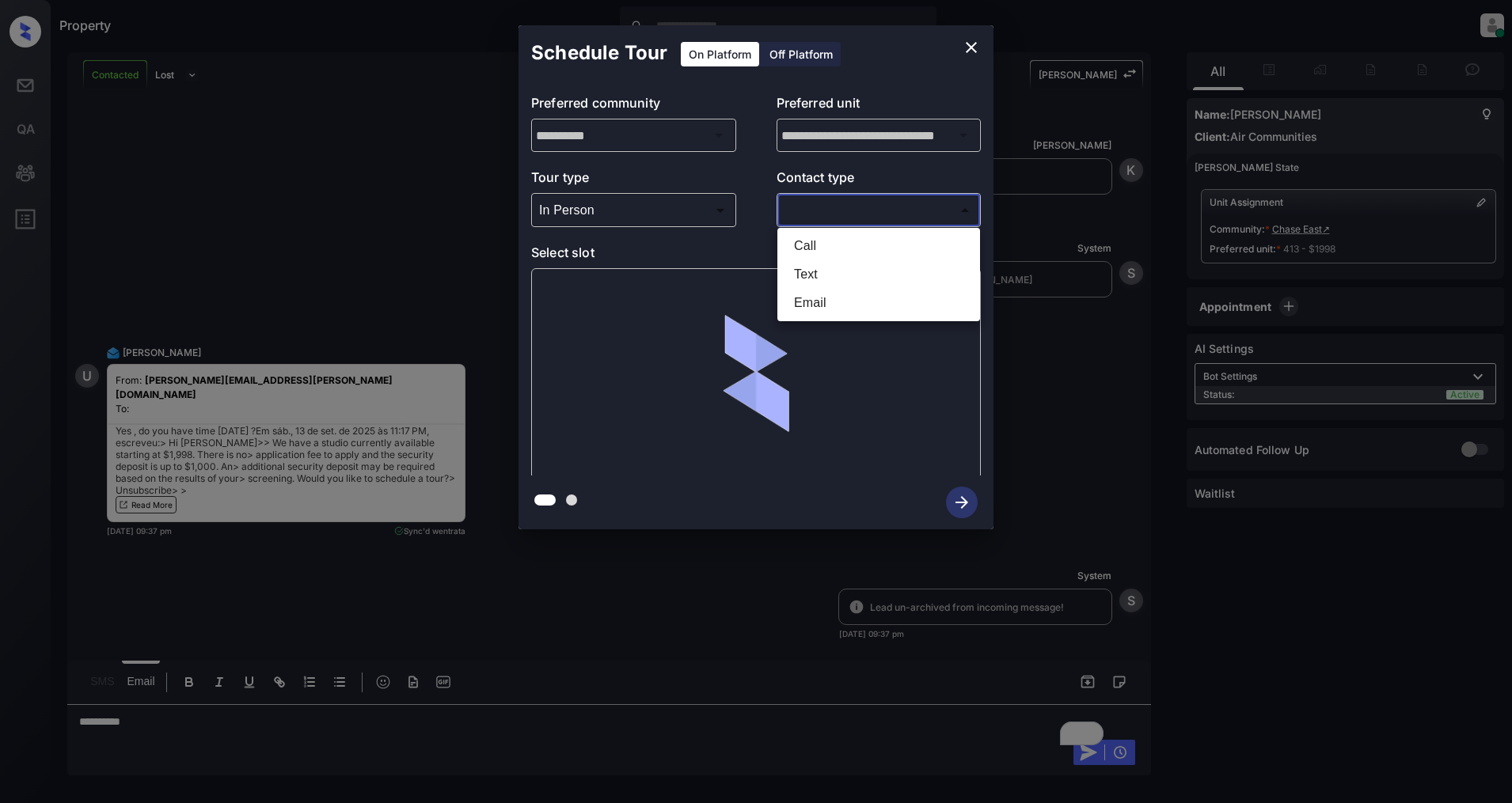
click at [841, 267] on li "Text" at bounding box center [879, 274] width 195 height 28
type input "****"
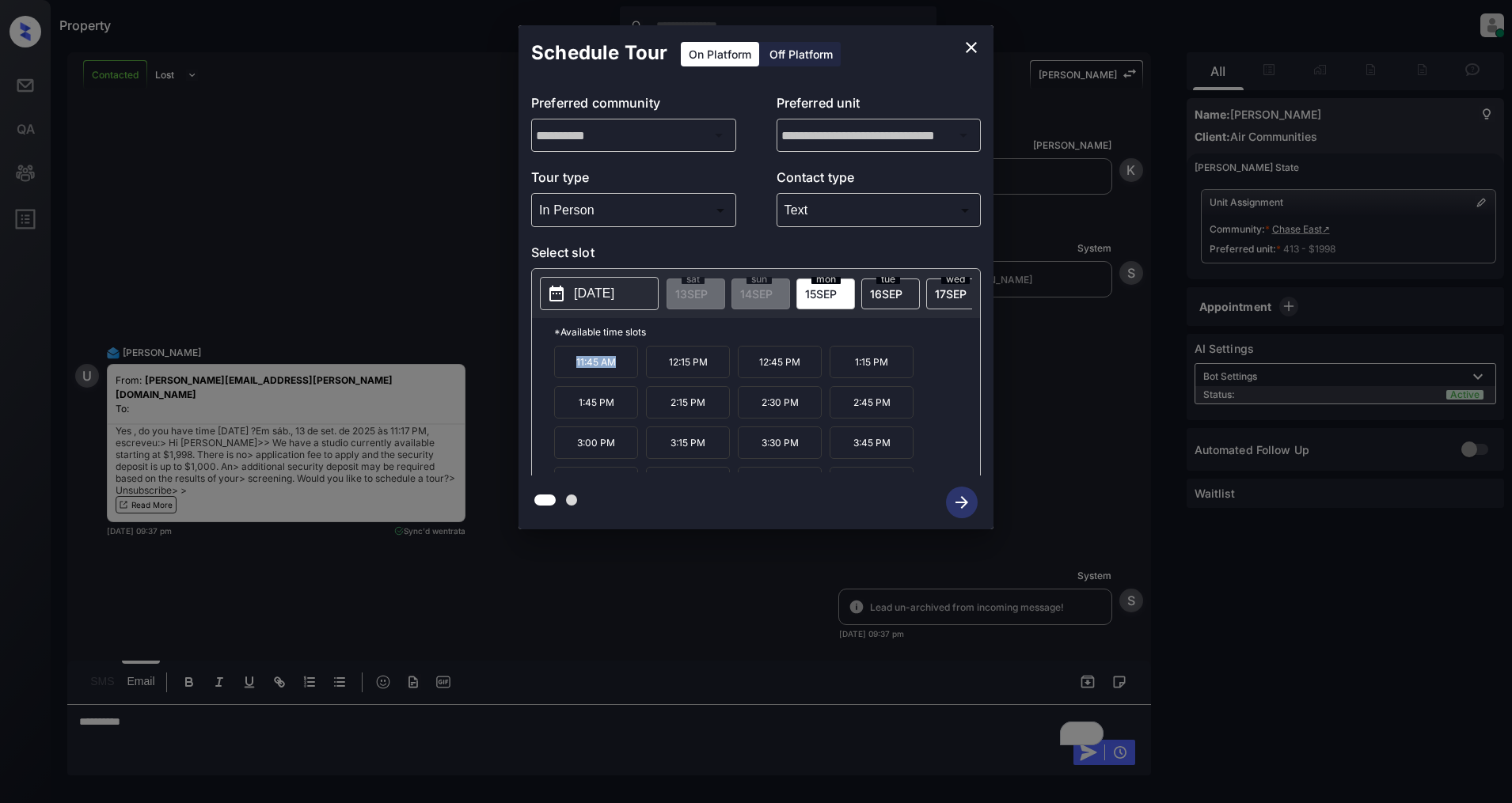
drag, startPoint x: 616, startPoint y: 374, endPoint x: 567, endPoint y: 376, distance: 49.0
click at [567, 376] on p "11:45 AM" at bounding box center [596, 362] width 84 height 32
copy p "11:45 AM"
drag, startPoint x: 620, startPoint y: 411, endPoint x: 562, endPoint y: 418, distance: 58.4
click at [562, 418] on p "1:45 PM" at bounding box center [596, 402] width 84 height 32
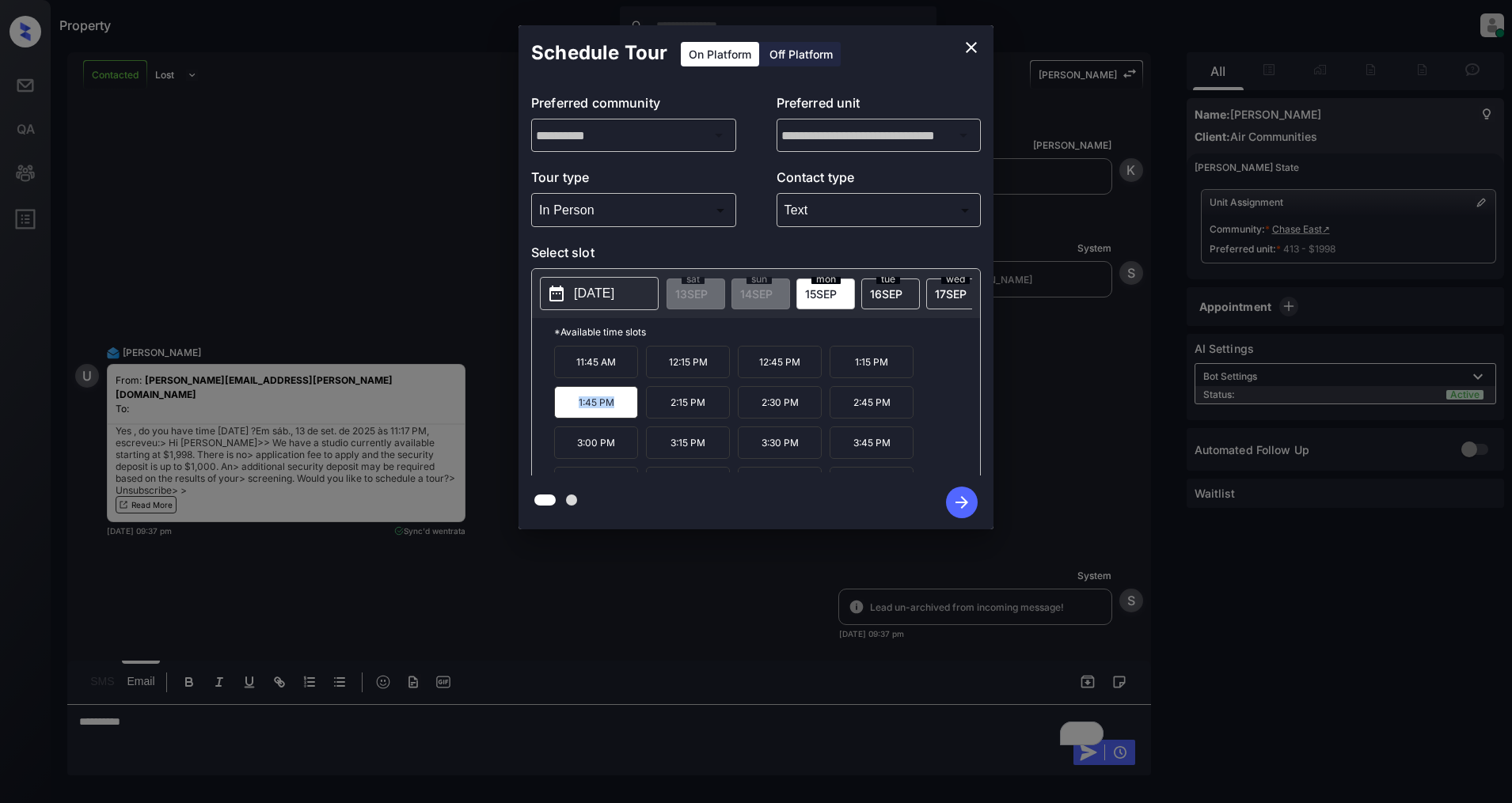
copy p "1:45 PM"
drag, startPoint x: 620, startPoint y: 428, endPoint x: 551, endPoint y: 428, distance: 69.0
click at [551, 428] on div "*Available time slots 11:45 AM 12:15 PM 12:45 PM 1:15 PM 1:45 PM 2:15 PM 2:30 P…" at bounding box center [756, 399] width 448 height 162
copy p "4:00 PM"
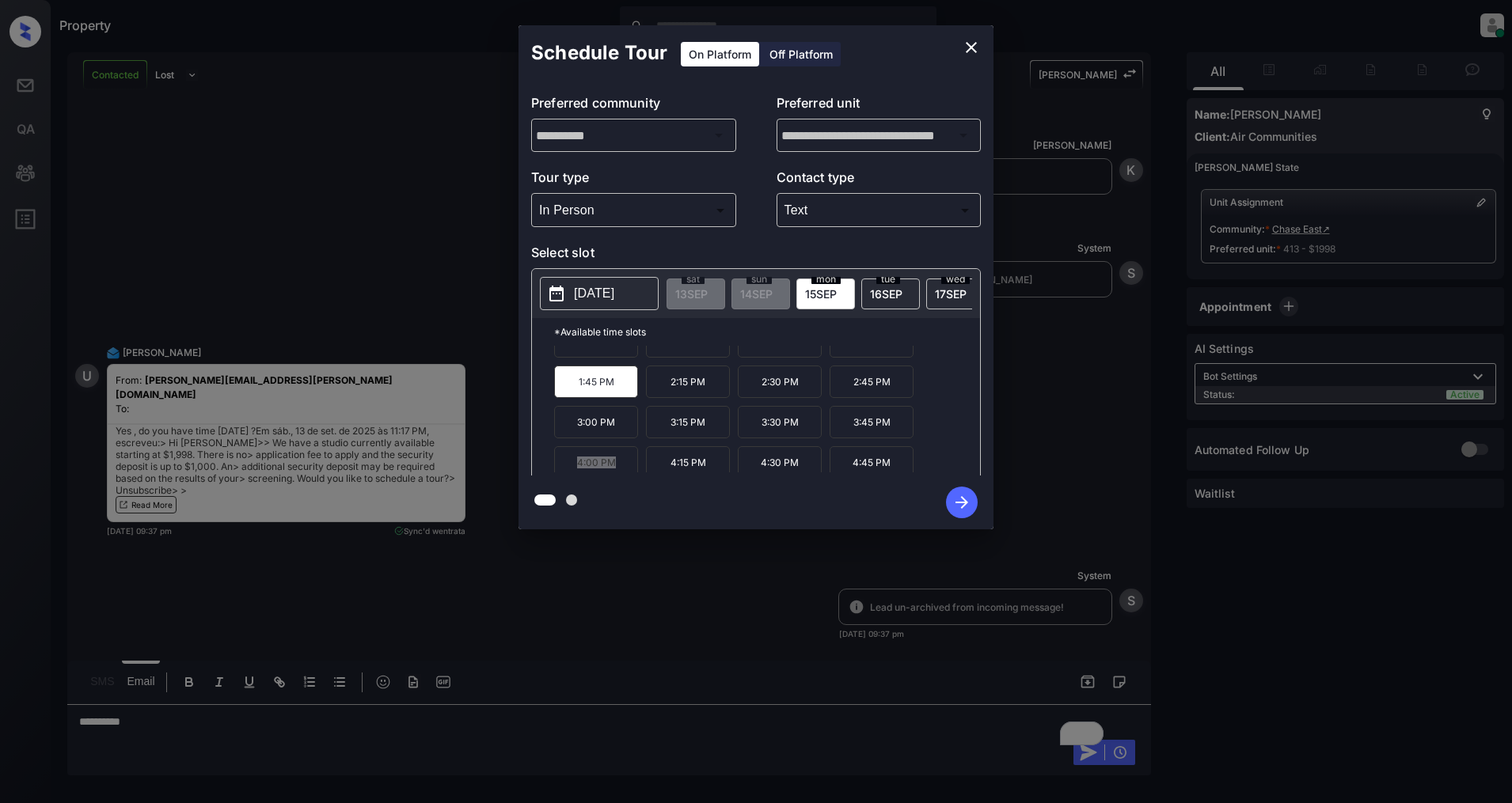
scroll to position [0, 0]
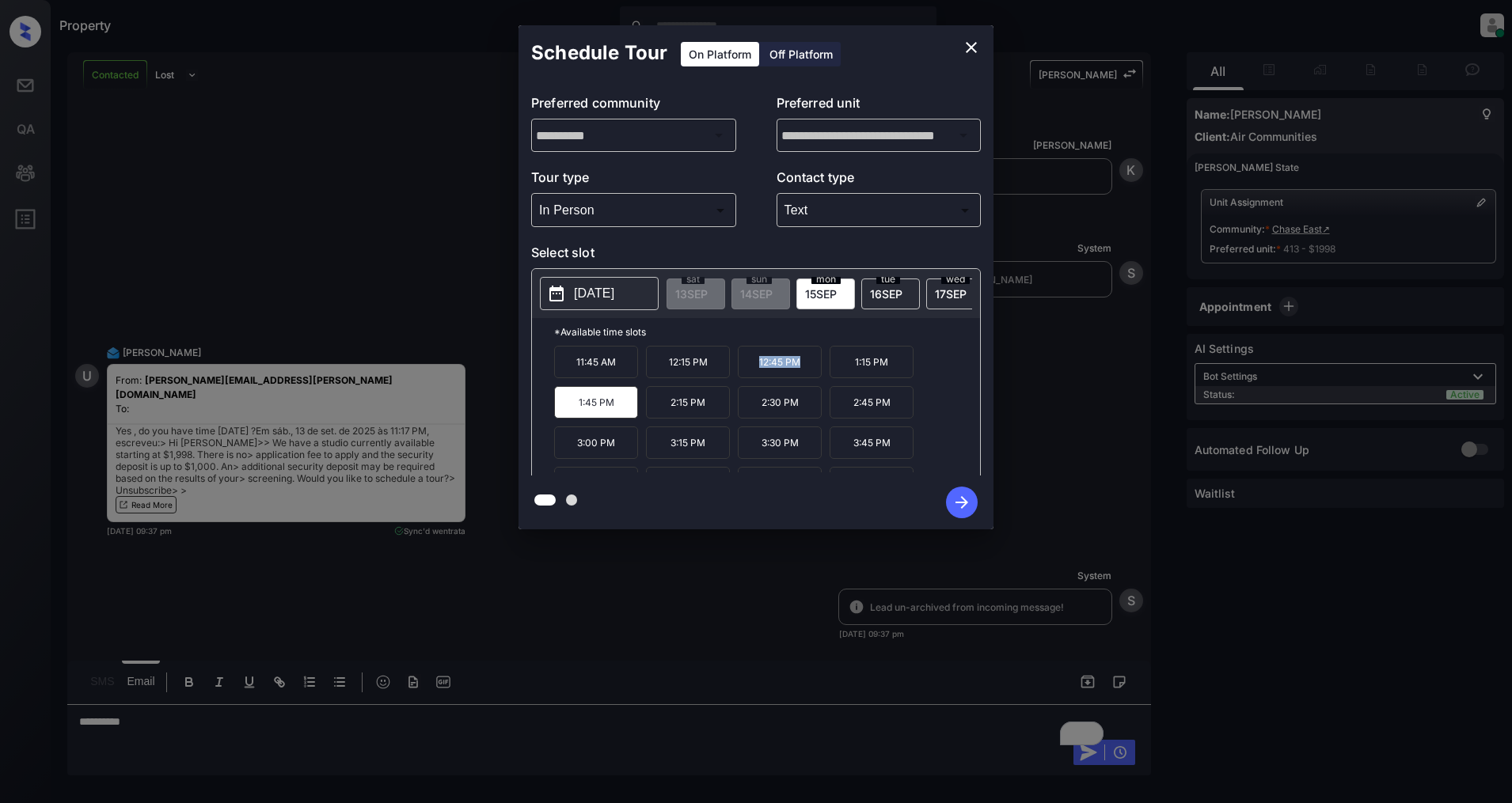
drag, startPoint x: 805, startPoint y: 376, endPoint x: 756, endPoint y: 375, distance: 49.0
click at [756, 375] on p "12:45 PM" at bounding box center [780, 362] width 84 height 32
copy p "12:45 PM"
click at [961, 60] on div "Schedule Tour On Platform Off Platform" at bounding box center [756, 53] width 475 height 55
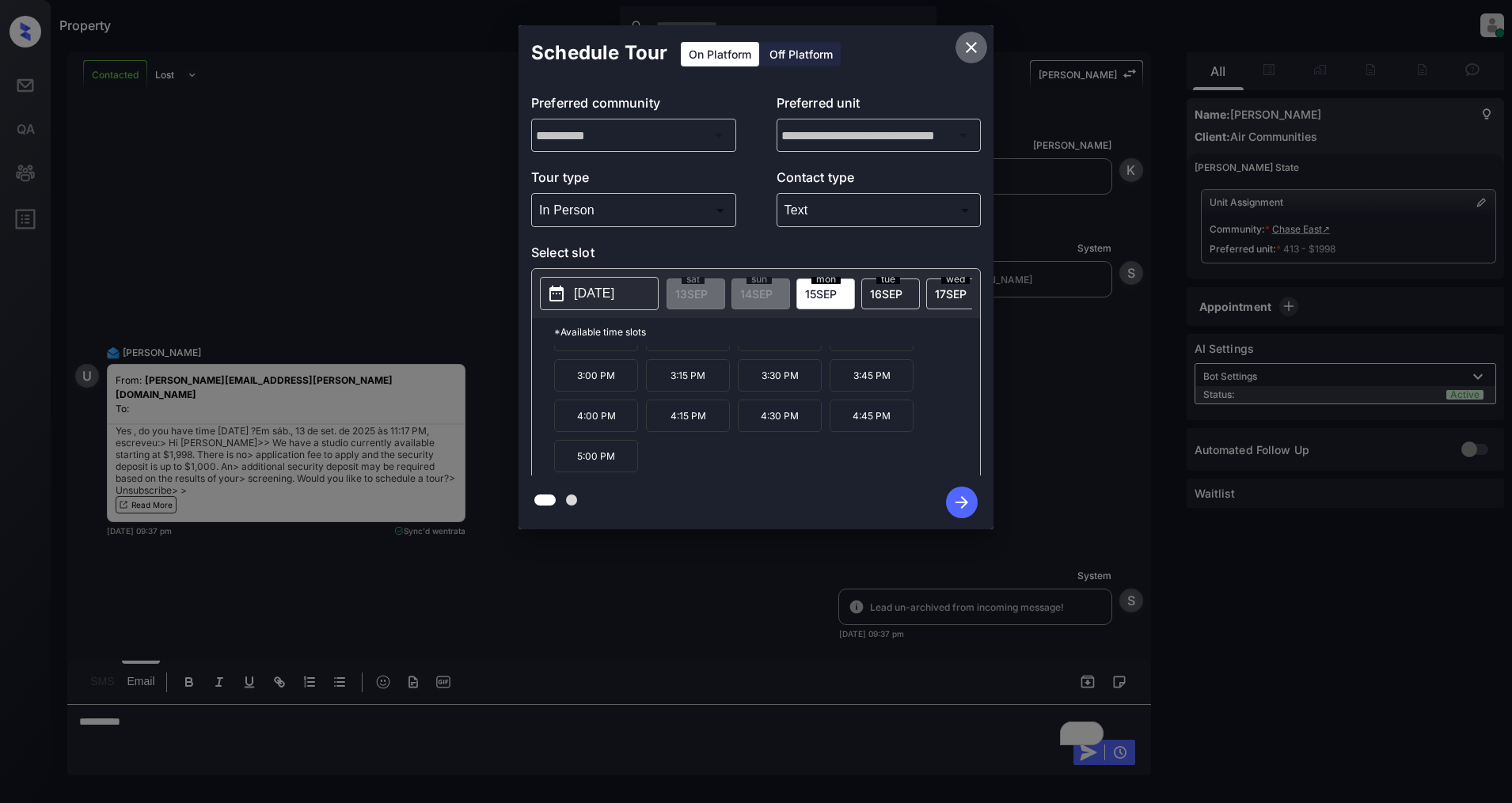
click at [967, 53] on icon "close" at bounding box center [971, 47] width 19 height 19
